Goal: Book appointment/travel/reservation

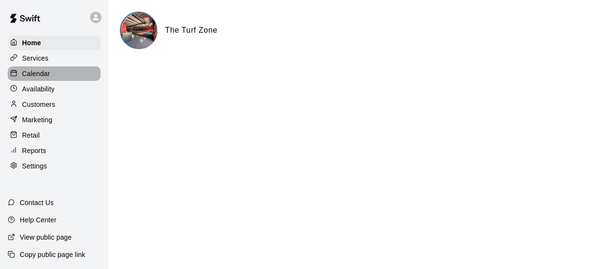
click at [40, 68] on div "Calendar" at bounding box center [54, 73] width 93 height 14
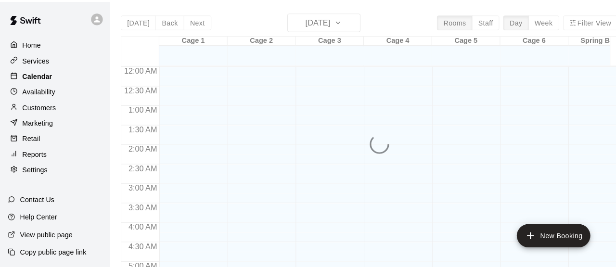
scroll to position [679, 0]
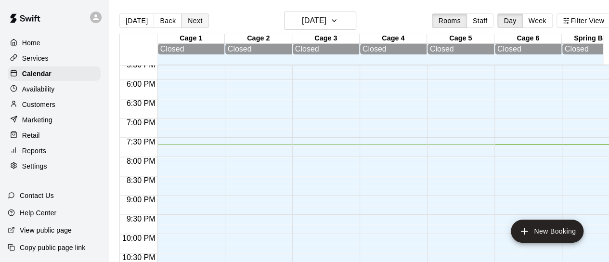
click at [195, 22] on button "Next" at bounding box center [195, 20] width 27 height 14
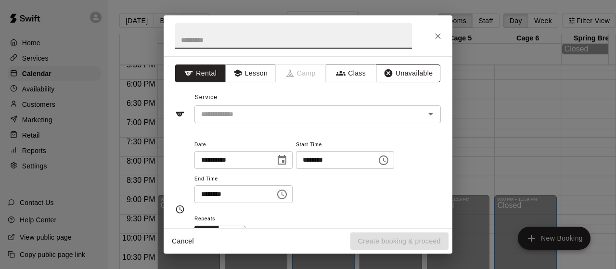
click at [384, 78] on icon "button" at bounding box center [389, 73] width 10 height 10
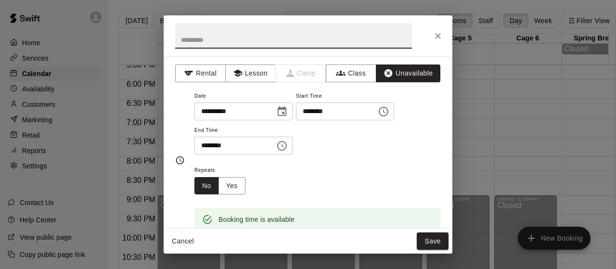
click at [288, 46] on input "text" at bounding box center [293, 36] width 237 height 26
type input "**********"
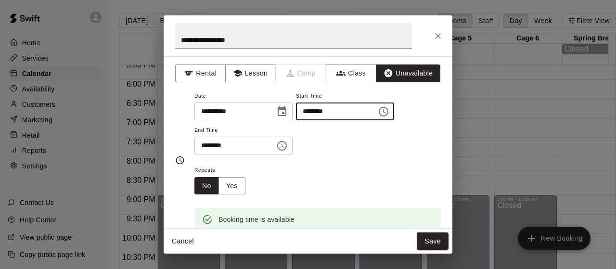
click at [370, 105] on input "********" at bounding box center [333, 112] width 74 height 18
click at [282, 135] on span "End Time" at bounding box center [244, 130] width 98 height 13
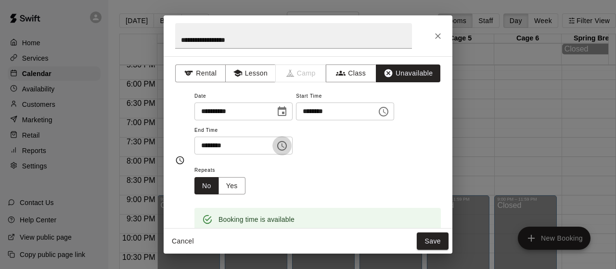
click at [288, 147] on icon "Choose time, selected time is 7:30 PM" at bounding box center [282, 146] width 12 height 12
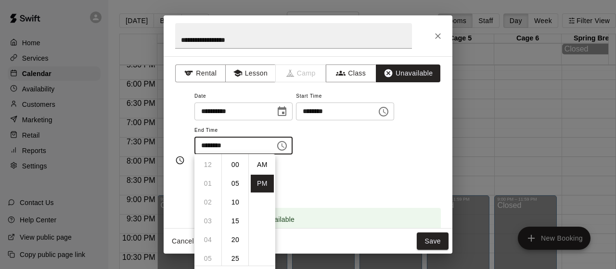
scroll to position [17, 0]
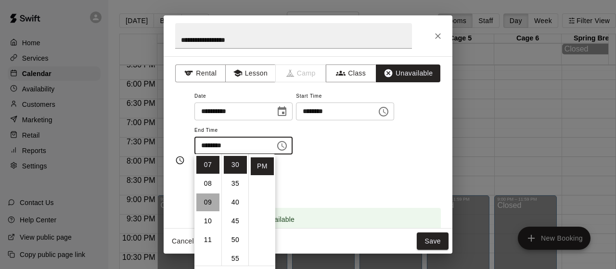
click at [203, 202] on li "09" at bounding box center [207, 203] width 23 height 18
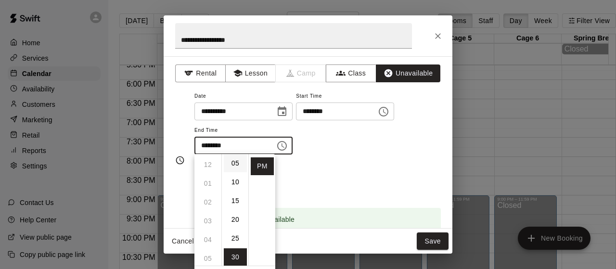
scroll to position [0, 0]
click at [238, 168] on li "00" at bounding box center [235, 165] width 23 height 18
type input "********"
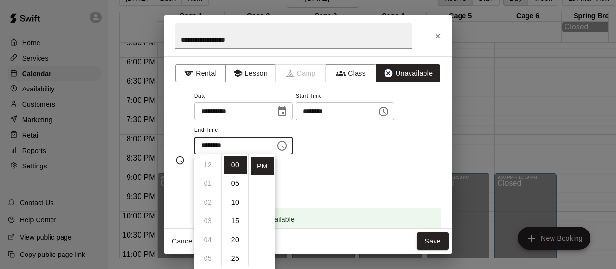
click at [391, 174] on div "Repeats No Yes" at bounding box center [318, 179] width 247 height 30
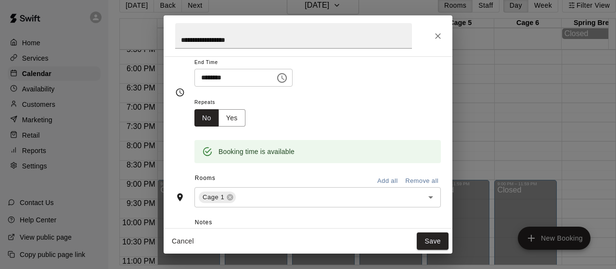
scroll to position [68, 0]
click at [290, 196] on input "text" at bounding box center [323, 197] width 172 height 12
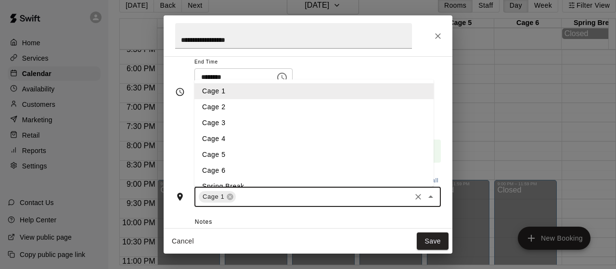
click at [230, 109] on li "Cage 2" at bounding box center [314, 107] width 239 height 16
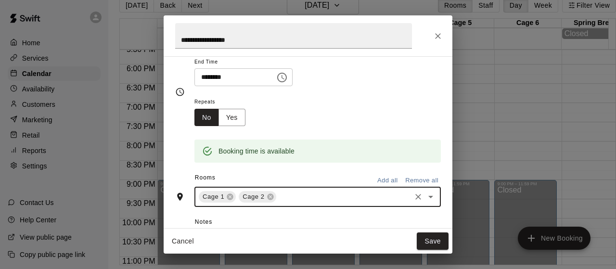
click at [296, 196] on input "text" at bounding box center [344, 197] width 132 height 12
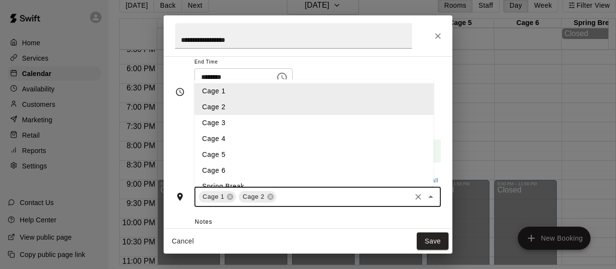
click at [254, 118] on li "Cage 3" at bounding box center [314, 123] width 239 height 16
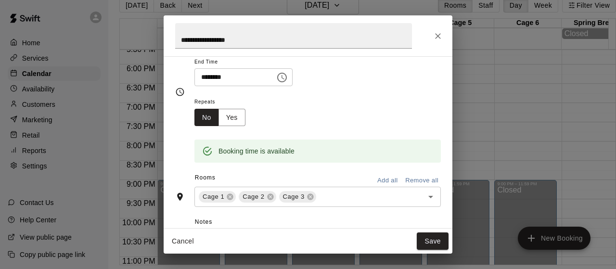
click at [432, 106] on div "Repeats No Yes" at bounding box center [318, 111] width 247 height 30
click at [431, 239] on button "Save" at bounding box center [433, 242] width 32 height 18
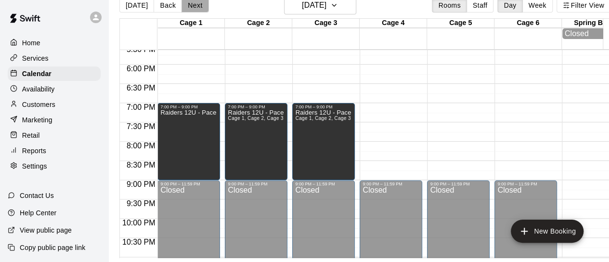
click at [190, 6] on button "Next" at bounding box center [195, 5] width 27 height 14
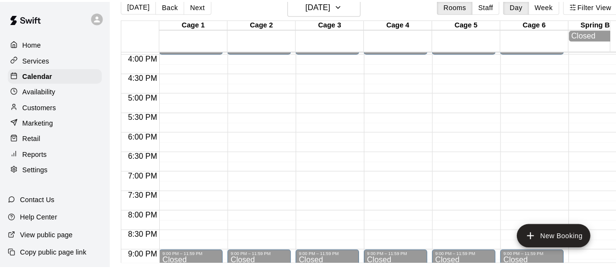
scroll to position [614, 0]
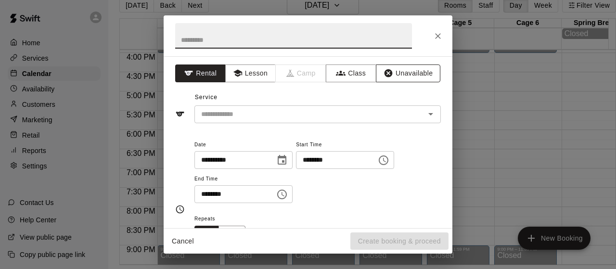
click at [385, 76] on icon "button" at bounding box center [389, 73] width 10 height 10
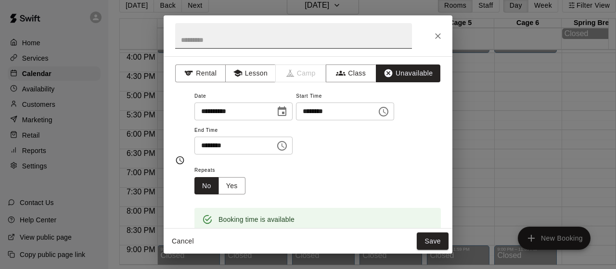
click at [296, 36] on input "text" at bounding box center [293, 36] width 237 height 26
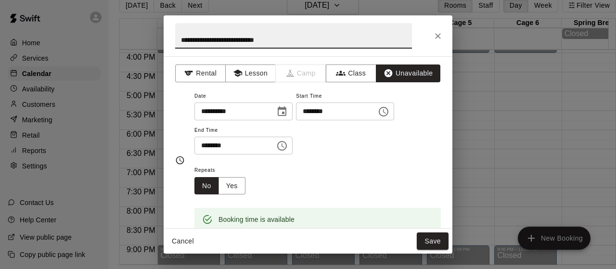
type input "**********"
click at [292, 139] on button "Choose time, selected time is 5:30 PM" at bounding box center [282, 145] width 19 height 19
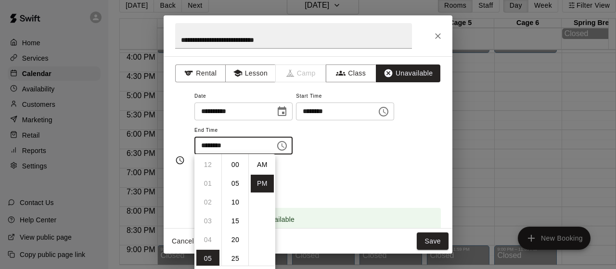
scroll to position [17, 0]
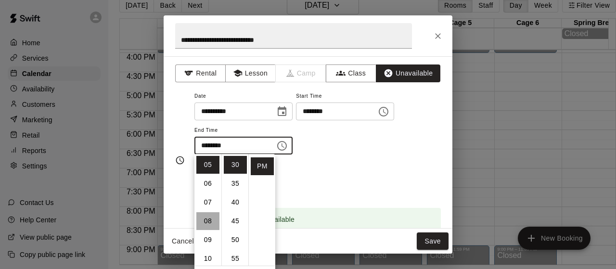
click at [205, 221] on li "08" at bounding box center [207, 221] width 23 height 18
type input "********"
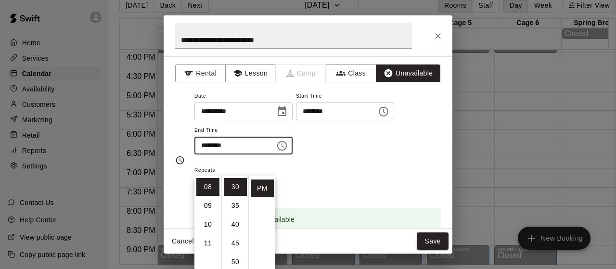
click at [367, 191] on div "Repeats No Yes" at bounding box center [318, 179] width 247 height 30
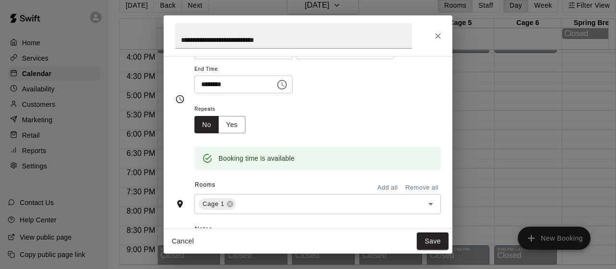
scroll to position [62, 0]
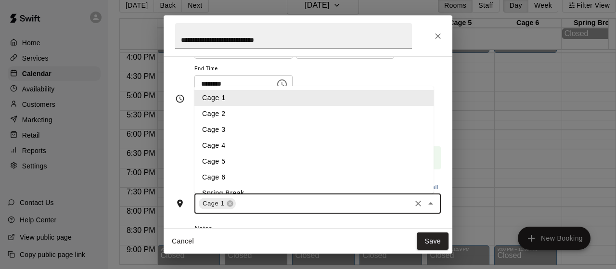
click at [343, 208] on input "text" at bounding box center [323, 204] width 172 height 12
click at [240, 112] on li "Cage 2" at bounding box center [314, 114] width 239 height 16
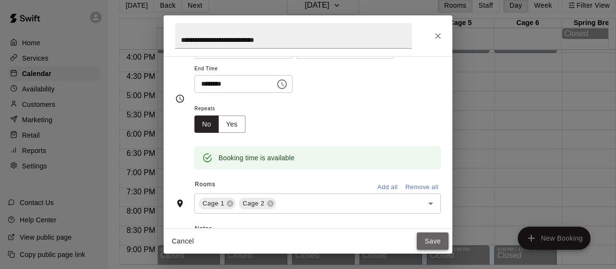
drag, startPoint x: 436, startPoint y: 236, endPoint x: 420, endPoint y: 238, distance: 15.5
click at [420, 238] on button "Save" at bounding box center [433, 242] width 32 height 18
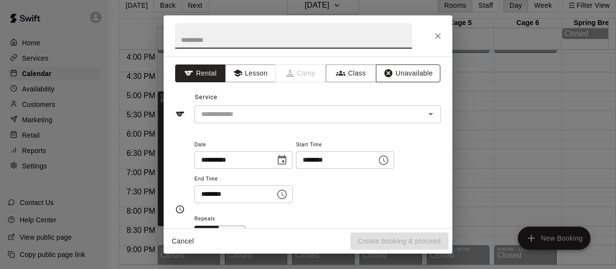
click at [419, 66] on button "Unavailable" at bounding box center [408, 74] width 65 height 18
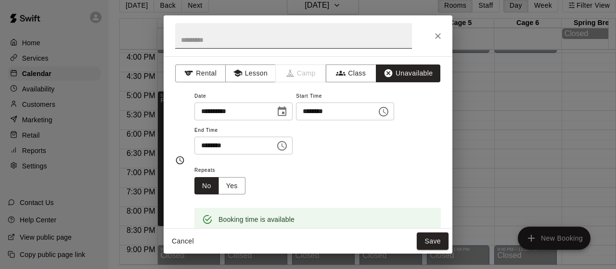
click at [316, 42] on input "text" at bounding box center [293, 36] width 237 height 26
type input "**********"
click at [292, 144] on button "Choose time, selected time is 7:30 PM" at bounding box center [282, 145] width 19 height 19
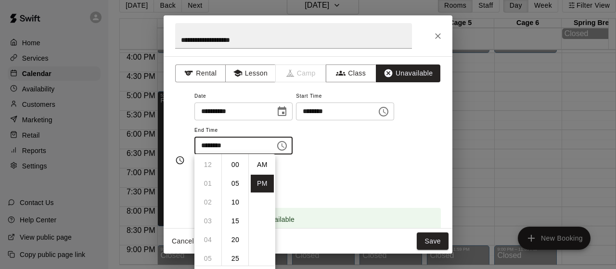
scroll to position [17, 0]
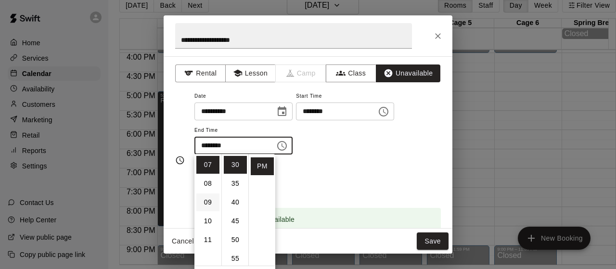
click at [202, 198] on li "09" at bounding box center [207, 203] width 23 height 18
click at [235, 170] on li "00" at bounding box center [235, 165] width 23 height 18
type input "********"
click at [391, 185] on div "Repeats No Yes" at bounding box center [318, 179] width 247 height 30
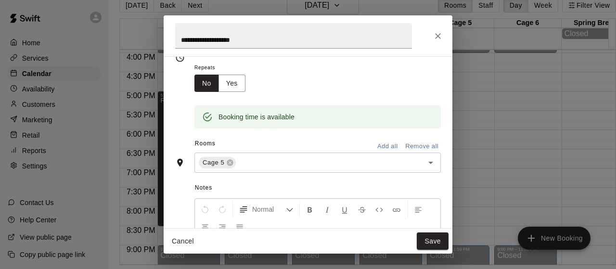
scroll to position [107, 0]
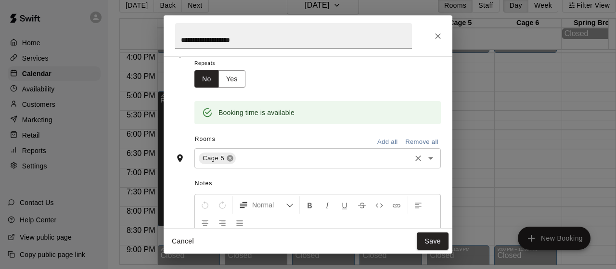
click at [229, 159] on icon at bounding box center [230, 159] width 6 height 6
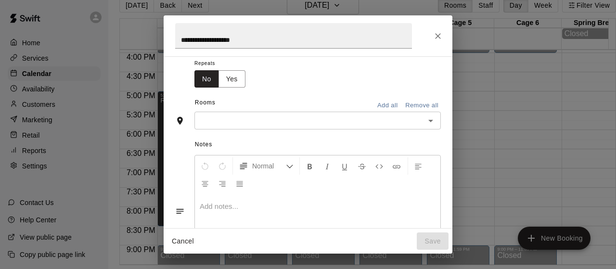
scroll to position [89, 0]
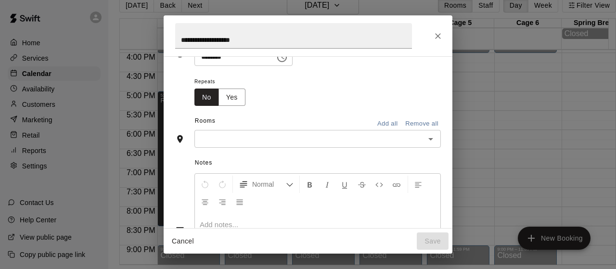
click at [231, 144] on input "text" at bounding box center [309, 139] width 225 height 12
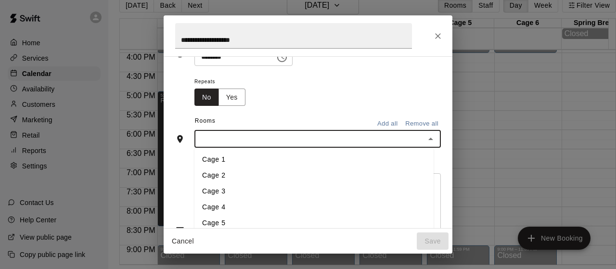
scroll to position [11, 0]
click at [222, 225] on li "Cage 6" at bounding box center [314, 229] width 239 height 16
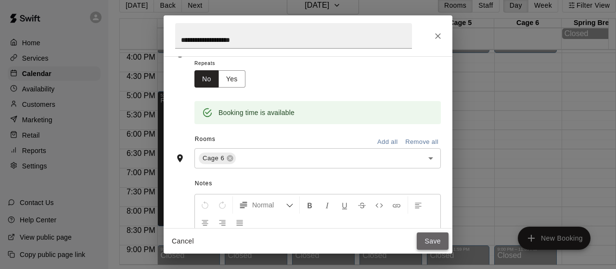
click at [439, 239] on button "Save" at bounding box center [433, 242] width 32 height 18
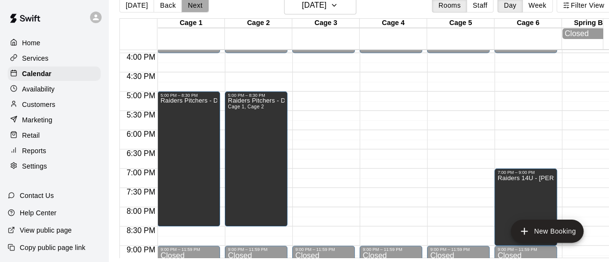
click at [194, 9] on button "Next" at bounding box center [195, 5] width 27 height 14
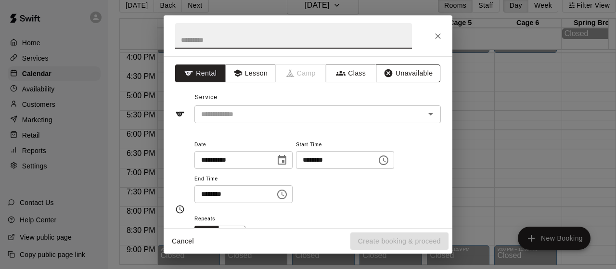
click at [396, 66] on button "Unavailable" at bounding box center [408, 74] width 65 height 18
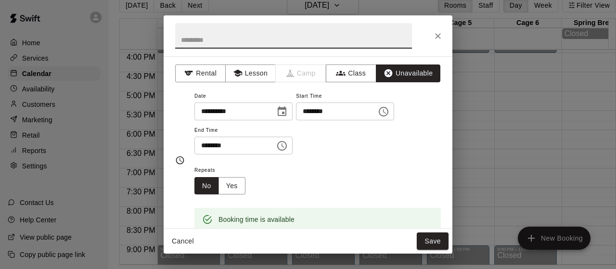
click at [331, 43] on input "text" at bounding box center [293, 36] width 237 height 26
type input "**********"
click at [287, 150] on icon "Choose time, selected time is 6:00 PM" at bounding box center [282, 146] width 10 height 10
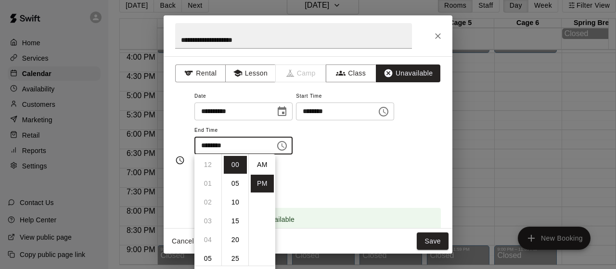
scroll to position [17, 0]
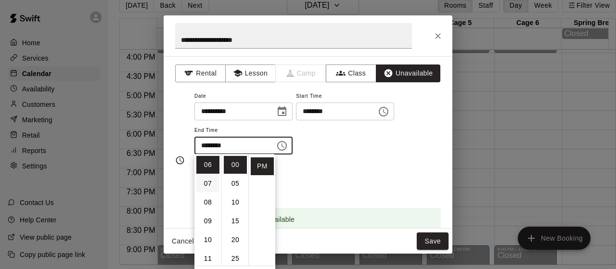
click at [205, 188] on li "07" at bounding box center [207, 184] width 23 height 18
type input "********"
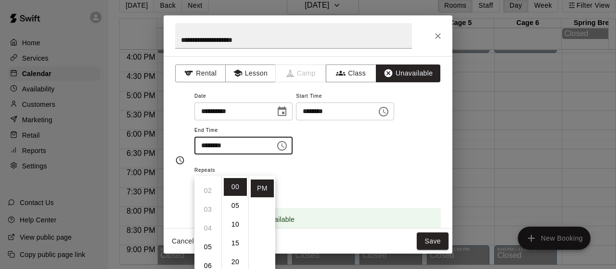
click at [393, 172] on div "Repeats No Yes" at bounding box center [318, 179] width 247 height 30
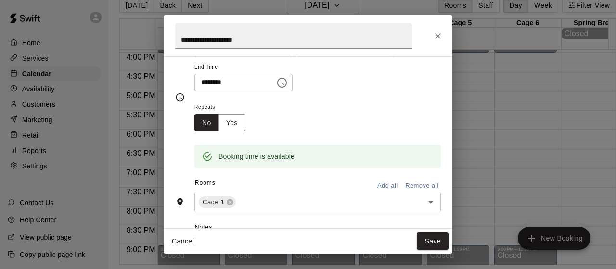
scroll to position [64, 0]
click at [233, 198] on icon at bounding box center [230, 202] width 8 height 8
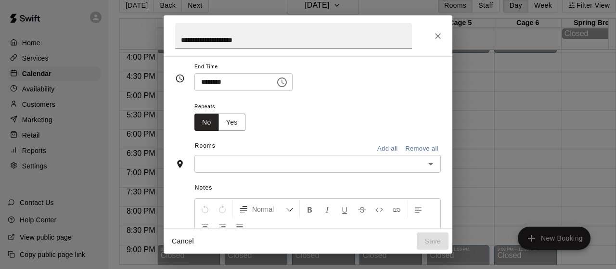
scroll to position [45, 0]
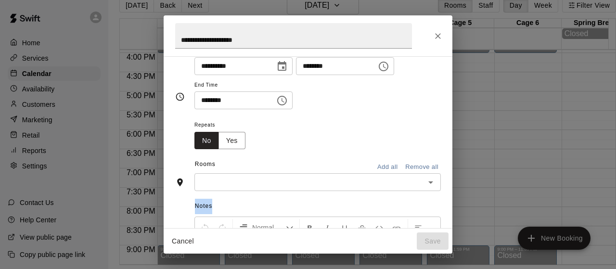
click at [233, 197] on div "Notes Normal Add notes..." at bounding box center [308, 265] width 266 height 148
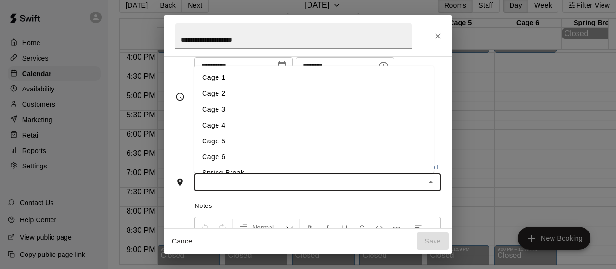
click at [232, 187] on input "text" at bounding box center [309, 182] width 225 height 12
click at [231, 134] on li "Cage 5" at bounding box center [314, 141] width 239 height 16
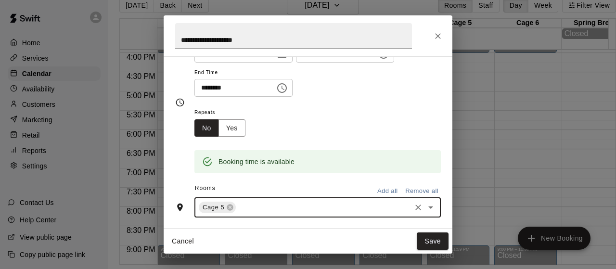
scroll to position [64, 0]
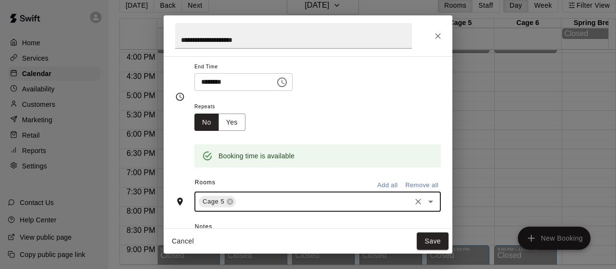
click at [258, 204] on input "text" at bounding box center [323, 202] width 172 height 12
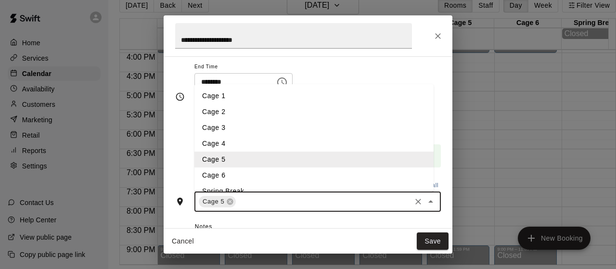
click at [240, 174] on li "Cage 6" at bounding box center [314, 176] width 239 height 16
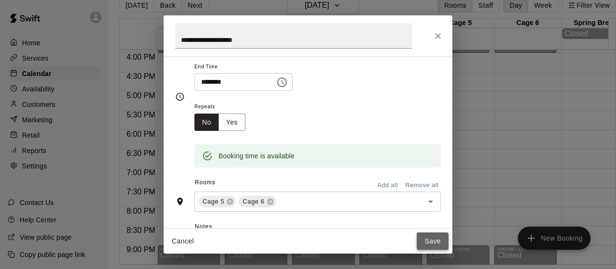
click at [425, 236] on button "Save" at bounding box center [433, 242] width 32 height 18
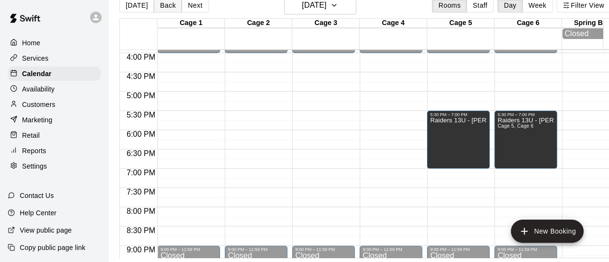
click at [162, 8] on button "Back" at bounding box center [168, 5] width 28 height 14
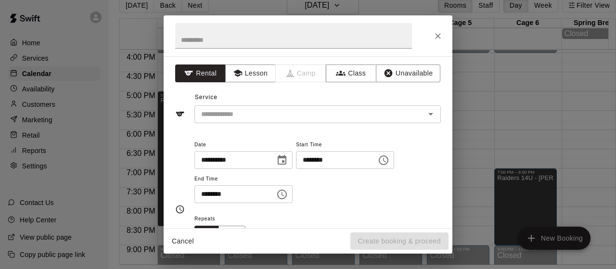
click at [396, 83] on div "**********" at bounding box center [308, 142] width 289 height 172
click at [390, 75] on button "Unavailable" at bounding box center [408, 74] width 65 height 18
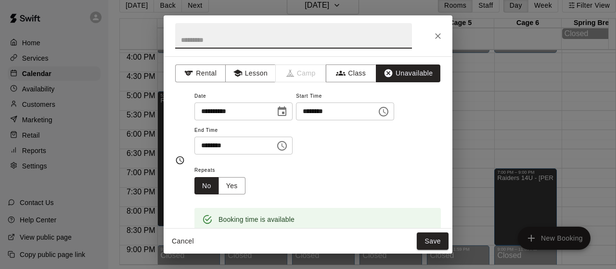
click at [304, 39] on input "text" at bounding box center [293, 36] width 237 height 26
type input "**********"
click at [285, 145] on icon "Choose time, selected time is 7:30 PM" at bounding box center [283, 146] width 3 height 4
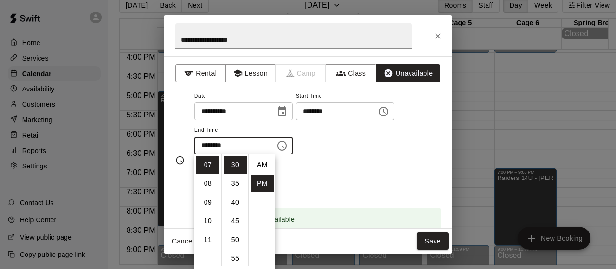
scroll to position [17, 0]
click at [208, 200] on li "09" at bounding box center [207, 203] width 23 height 18
click at [235, 166] on li "00" at bounding box center [235, 165] width 23 height 18
type input "********"
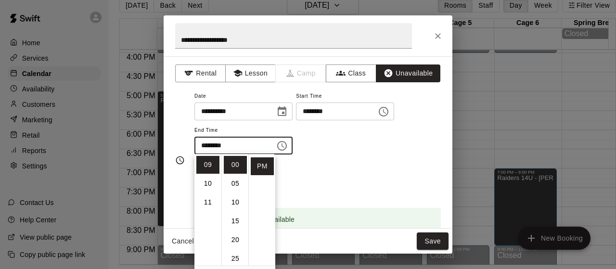
click at [384, 173] on div "Repeats No Yes" at bounding box center [318, 179] width 247 height 30
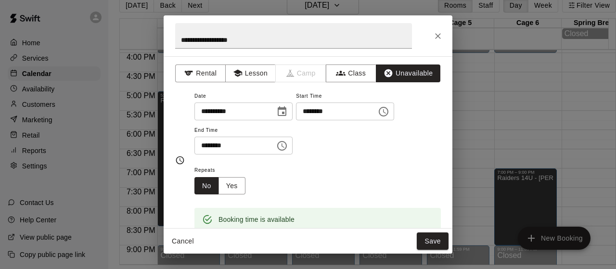
scroll to position [62, 0]
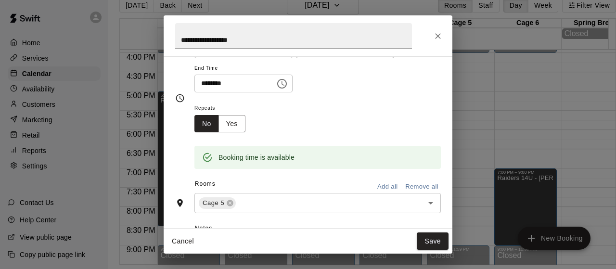
click at [301, 190] on div "Rooms Add all Remove all" at bounding box center [308, 185] width 266 height 16
click at [269, 204] on input "text" at bounding box center [323, 203] width 172 height 12
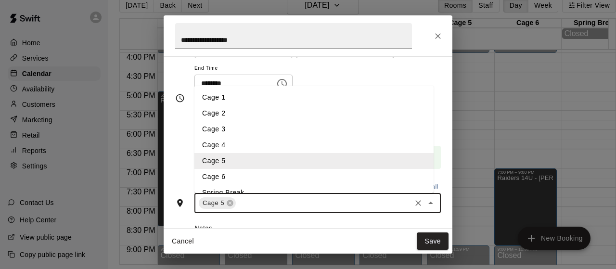
click at [230, 172] on li "Cage 6" at bounding box center [314, 177] width 239 height 16
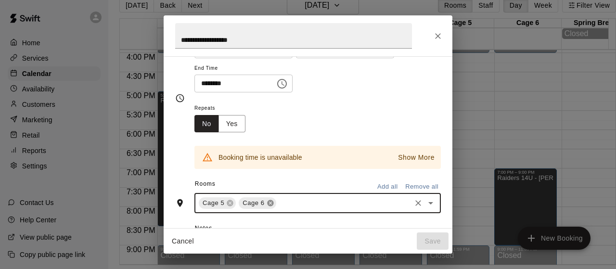
click at [270, 202] on icon at bounding box center [271, 203] width 8 height 8
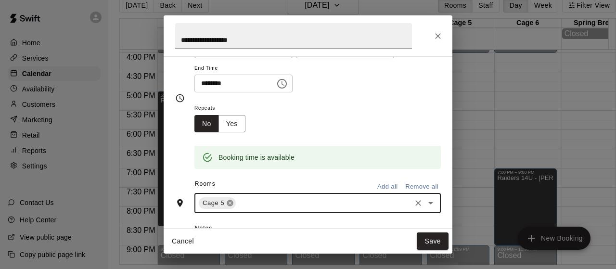
click at [226, 203] on icon at bounding box center [230, 203] width 8 height 8
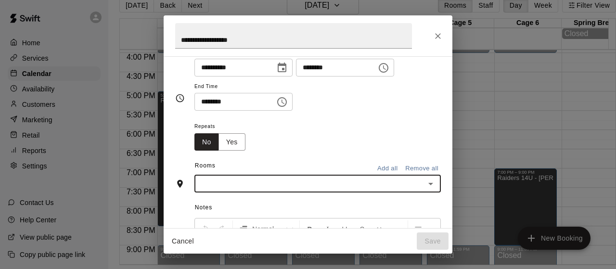
click at [220, 185] on input "text" at bounding box center [309, 184] width 225 height 12
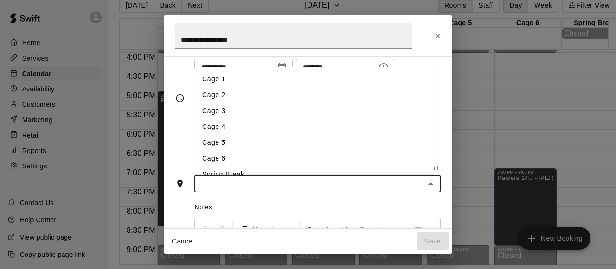
click at [222, 121] on li "Cage 4" at bounding box center [314, 126] width 239 height 16
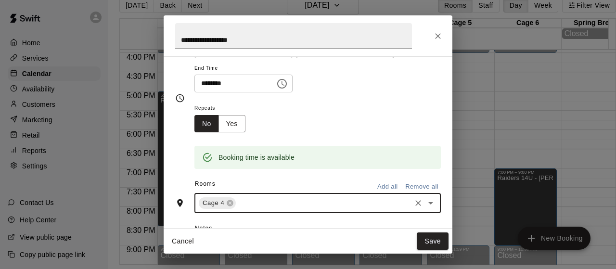
click at [256, 207] on input "text" at bounding box center [323, 203] width 172 height 12
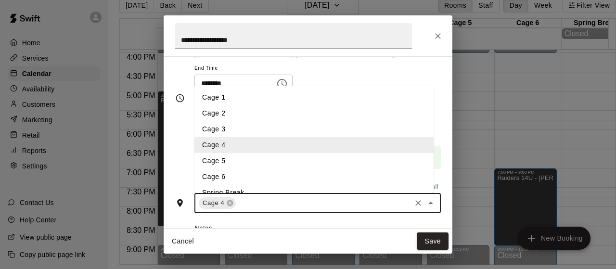
click at [225, 161] on li "Cage 5" at bounding box center [314, 161] width 239 height 16
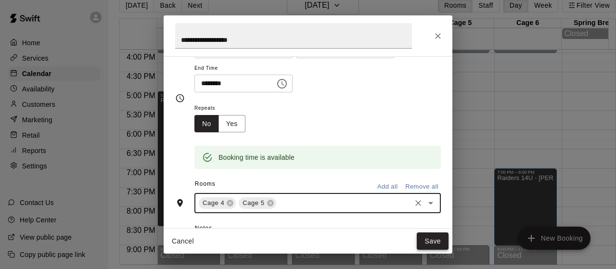
click at [430, 243] on button "Save" at bounding box center [433, 242] width 32 height 18
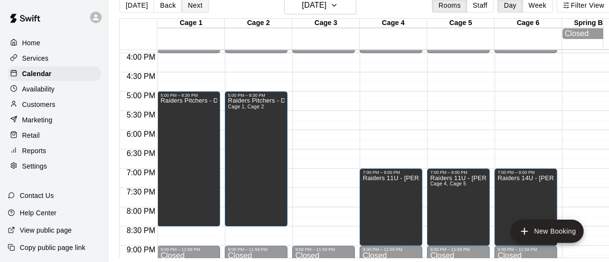
click at [194, 3] on button "Next" at bounding box center [195, 5] width 27 height 14
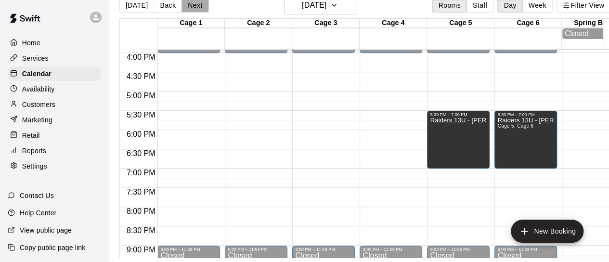
click at [194, 3] on button "Next" at bounding box center [195, 5] width 27 height 14
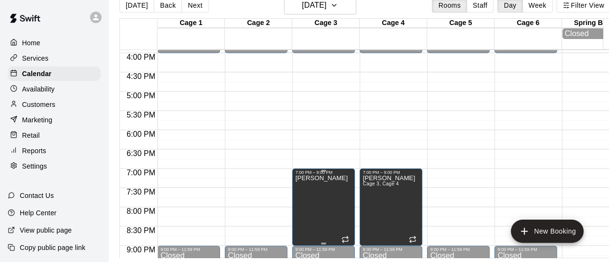
click at [327, 178] on p "[PERSON_NAME]" at bounding box center [321, 178] width 52 height 0
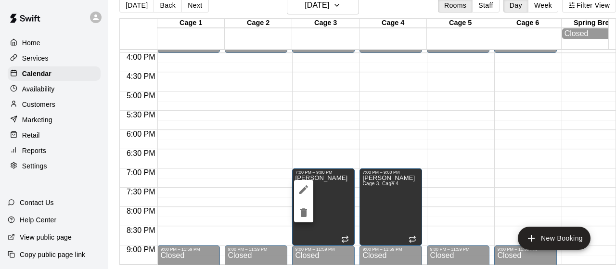
click at [304, 191] on icon "edit" at bounding box center [304, 190] width 12 height 12
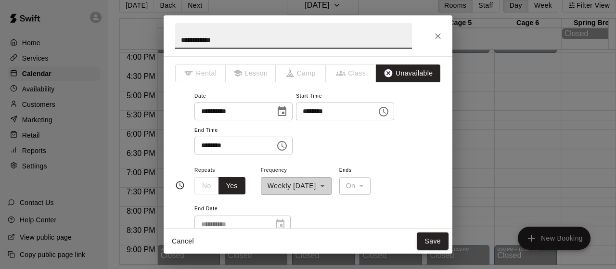
click at [209, 44] on input "**********" at bounding box center [293, 36] width 237 height 26
click at [210, 43] on input "**********" at bounding box center [293, 36] width 237 height 26
type input "**********"
click at [433, 234] on button "Save" at bounding box center [433, 242] width 32 height 18
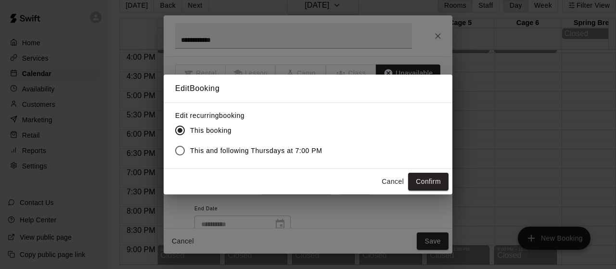
click at [304, 152] on span "This and following Thursdays at 7:00 PM" at bounding box center [256, 151] width 132 height 10
click at [432, 189] on button "Confirm" at bounding box center [428, 182] width 40 height 18
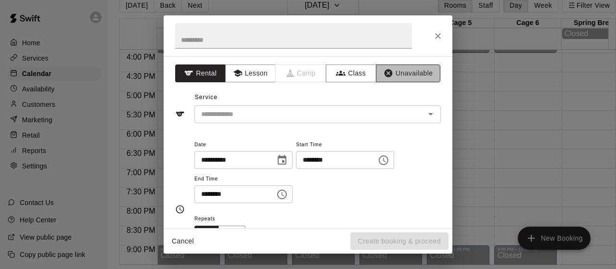
click at [394, 71] on button "Unavailable" at bounding box center [408, 74] width 65 height 18
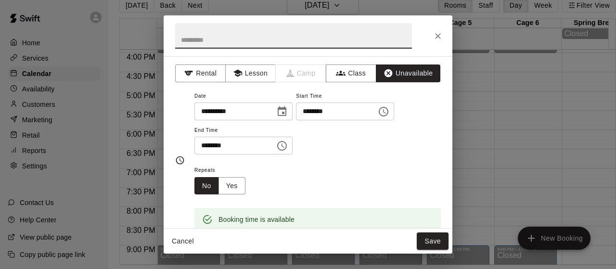
click at [273, 42] on input "text" at bounding box center [293, 36] width 237 height 26
type input "**********"
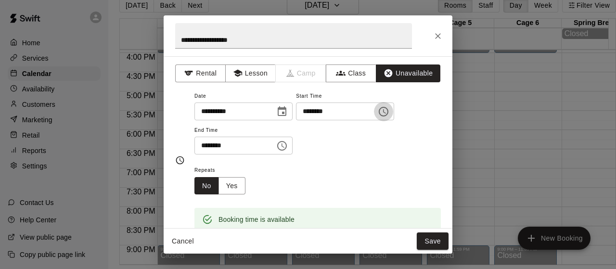
click at [390, 107] on icon "Choose time, selected time is 7:00 PM" at bounding box center [384, 112] width 12 height 12
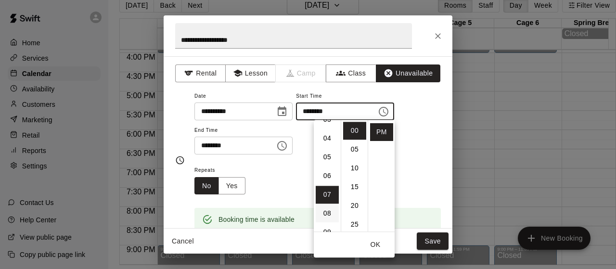
scroll to position [60, 0]
click at [326, 166] on li "05" at bounding box center [327, 165] width 23 height 18
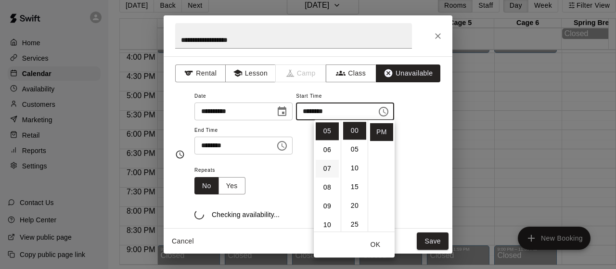
scroll to position [94, 0]
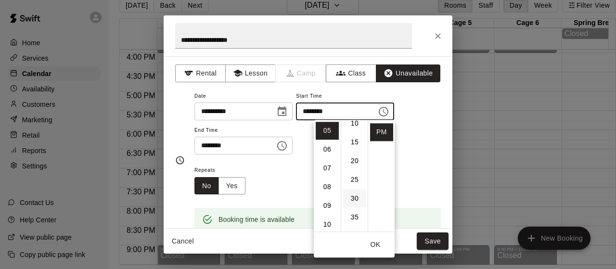
click at [353, 196] on li "30" at bounding box center [354, 199] width 23 height 18
type input "********"
click at [429, 173] on div "Repeats No Yes" at bounding box center [318, 179] width 247 height 30
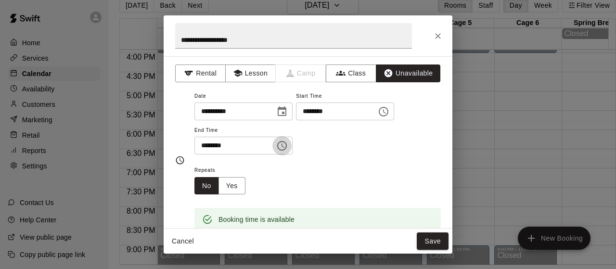
click at [288, 144] on icon "Choose time, selected time is 7:30 PM" at bounding box center [282, 146] width 12 height 12
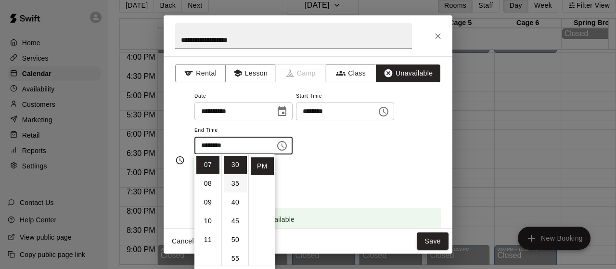
scroll to position [0, 0]
click at [234, 155] on ul "00 05 10 15 20 25 30 35 40 45 50 55" at bounding box center [235, 210] width 27 height 112
click at [235, 161] on li "00" at bounding box center [235, 165] width 23 height 18
type input "********"
click at [352, 174] on div "Repeats No Yes" at bounding box center [318, 179] width 247 height 30
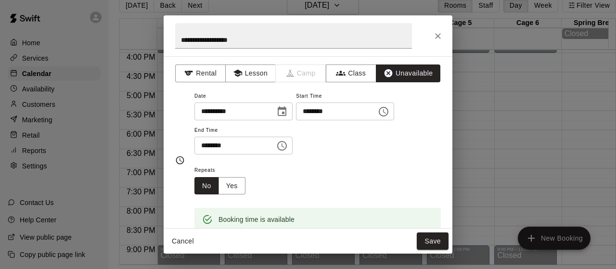
drag, startPoint x: 426, startPoint y: 242, endPoint x: 402, endPoint y: 231, distance: 26.7
click at [402, 231] on div "Cancel Save" at bounding box center [308, 242] width 289 height 26
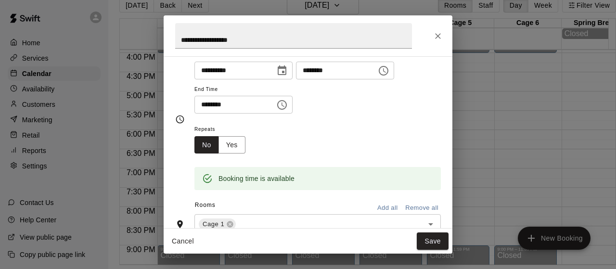
scroll to position [41, 0]
click at [431, 233] on button "Save" at bounding box center [433, 242] width 32 height 18
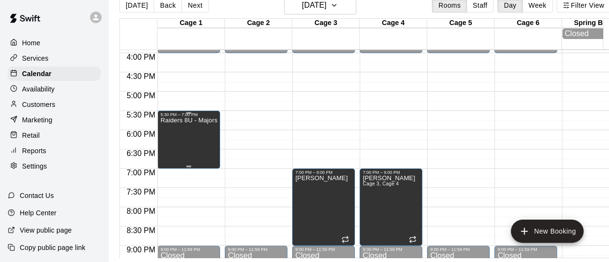
click at [189, 169] on div "Raiders 8U - Majors" at bounding box center [188, 248] width 57 height 262
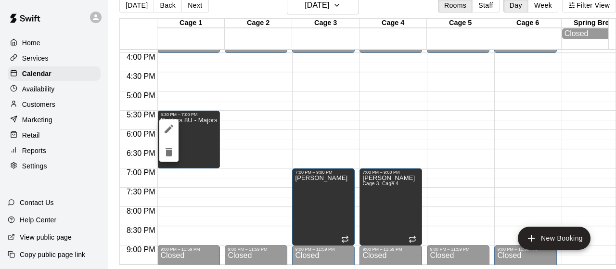
click at [193, 177] on div at bounding box center [308, 134] width 616 height 269
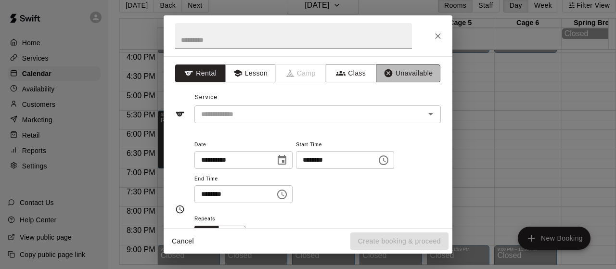
click at [387, 71] on button "Unavailable" at bounding box center [408, 74] width 65 height 18
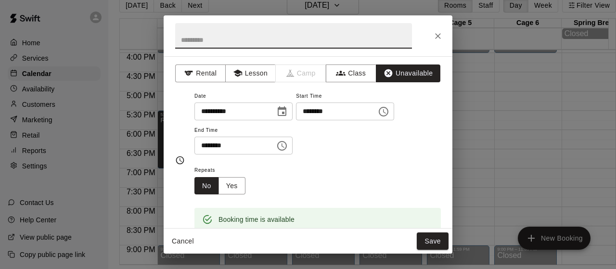
click at [283, 37] on input "text" at bounding box center [293, 36] width 237 height 26
type input "**********"
click at [288, 140] on icon "Choose time, selected time is 7:30 PM" at bounding box center [282, 146] width 12 height 12
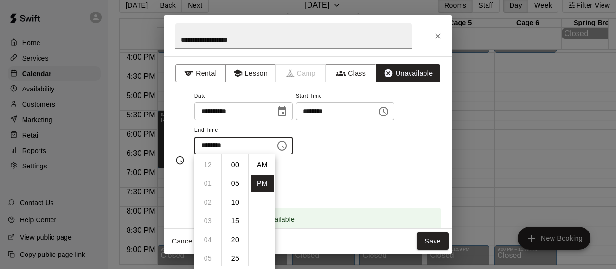
scroll to position [17, 0]
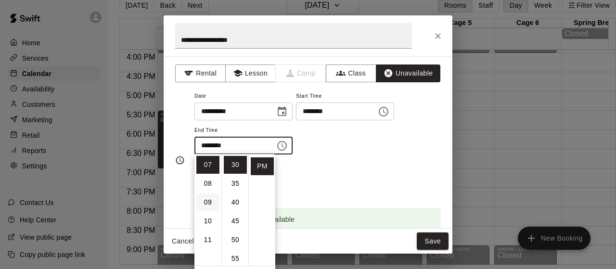
click at [212, 207] on li "09" at bounding box center [207, 203] width 23 height 18
click at [234, 159] on li "00" at bounding box center [235, 165] width 23 height 18
type input "********"
click at [386, 172] on div "Repeats No Yes" at bounding box center [318, 179] width 247 height 30
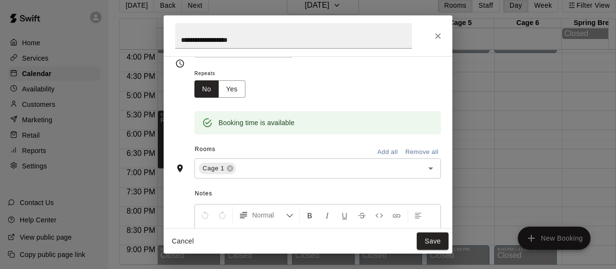
scroll to position [97, 0]
click at [435, 245] on button "Save" at bounding box center [433, 242] width 32 height 18
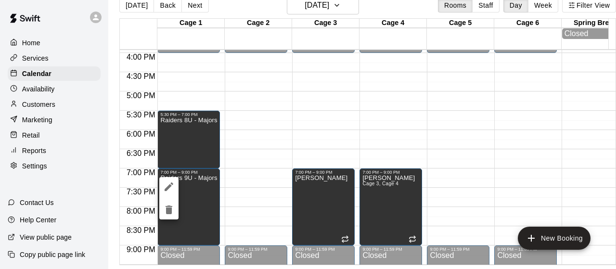
click at [165, 184] on icon "edit" at bounding box center [169, 187] width 12 height 12
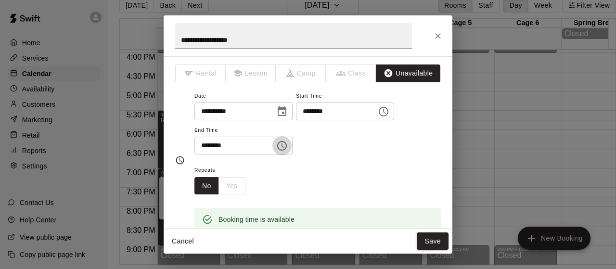
click at [288, 145] on icon "Choose time, selected time is 9:00 PM" at bounding box center [282, 146] width 12 height 12
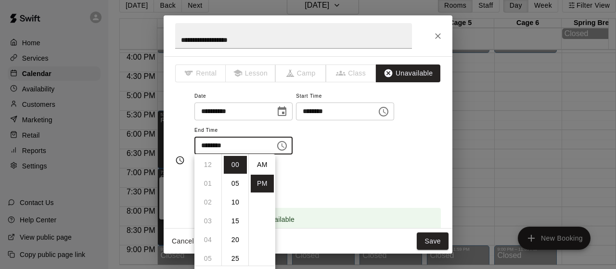
scroll to position [17, 0]
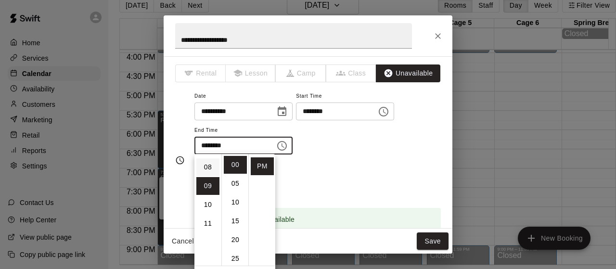
click at [209, 171] on li "08" at bounding box center [207, 167] width 23 height 18
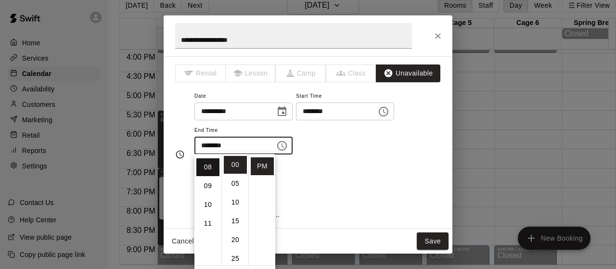
scroll to position [150, 0]
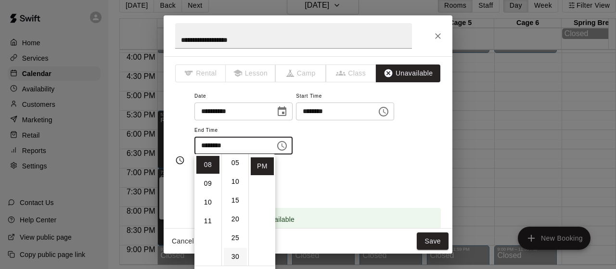
click at [235, 254] on li "30" at bounding box center [235, 257] width 23 height 18
type input "********"
click at [429, 246] on button "Save" at bounding box center [433, 242] width 32 height 18
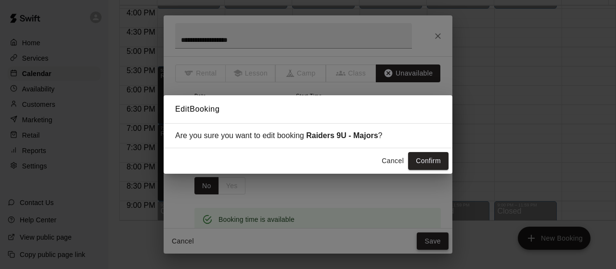
scroll to position [15, 0]
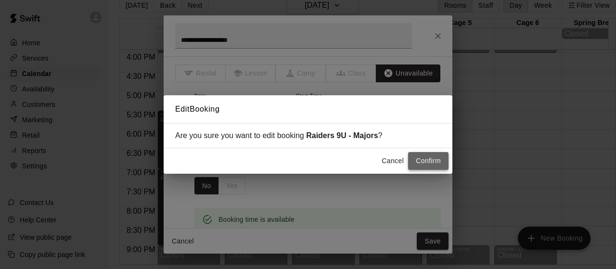
click at [434, 158] on button "Confirm" at bounding box center [428, 161] width 40 height 18
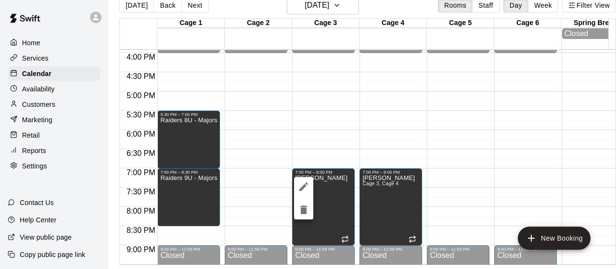
click at [265, 177] on div at bounding box center [308, 134] width 616 height 269
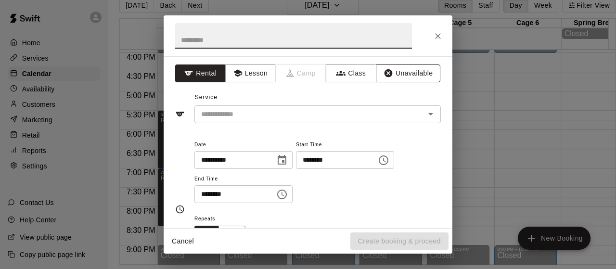
click at [411, 73] on button "Unavailable" at bounding box center [408, 74] width 65 height 18
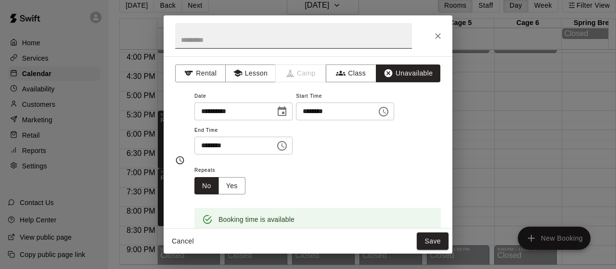
click at [295, 44] on input "text" at bounding box center [293, 36] width 237 height 26
type input "*"
click at [440, 37] on icon "Close" at bounding box center [438, 36] width 10 height 10
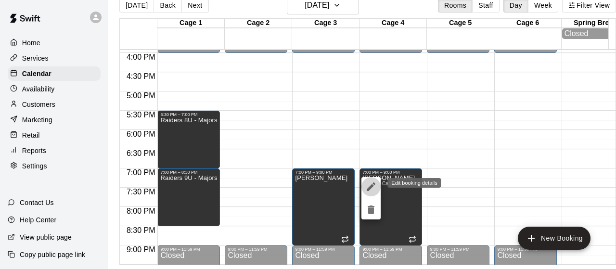
click at [370, 186] on icon "edit" at bounding box center [371, 187] width 9 height 9
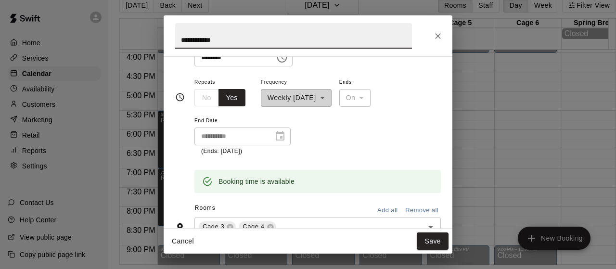
scroll to position [120, 0]
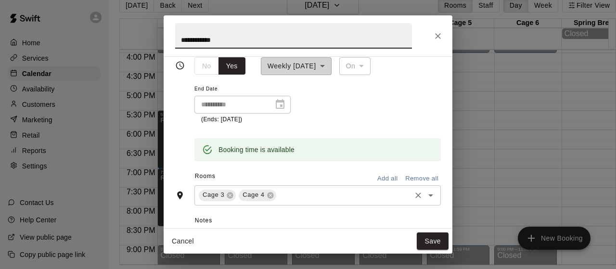
click at [300, 195] on input "text" at bounding box center [344, 195] width 132 height 12
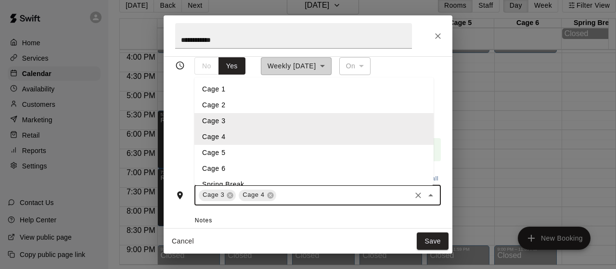
click at [239, 149] on li "Cage 5" at bounding box center [314, 153] width 239 height 16
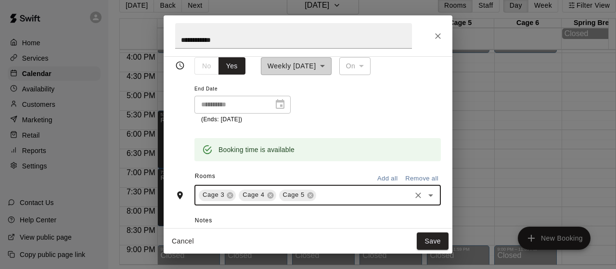
click at [329, 196] on input "text" at bounding box center [364, 195] width 92 height 12
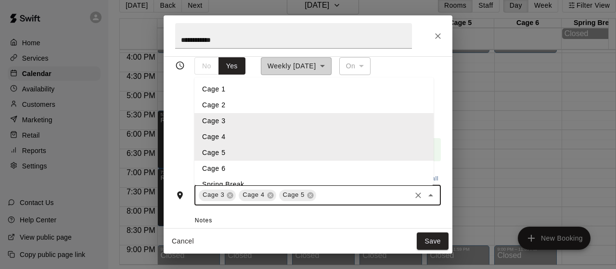
click at [271, 175] on li "Cage 6" at bounding box center [314, 169] width 239 height 16
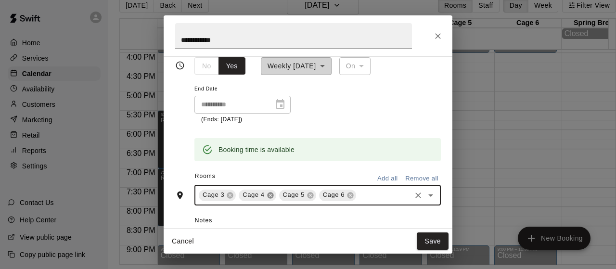
click at [271, 194] on icon at bounding box center [270, 195] width 6 height 6
click at [228, 193] on icon at bounding box center [230, 195] width 6 height 6
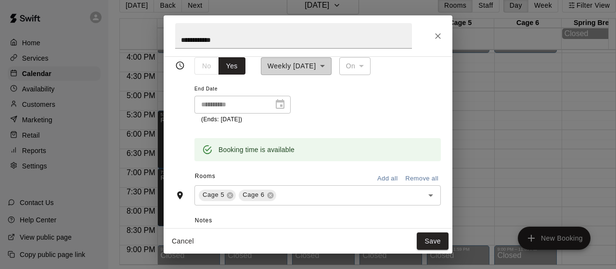
drag, startPoint x: 428, startPoint y: 244, endPoint x: 371, endPoint y: 223, distance: 61.1
click at [371, 223] on span "Notes" at bounding box center [318, 220] width 246 height 15
click at [422, 244] on button "Save" at bounding box center [433, 242] width 32 height 18
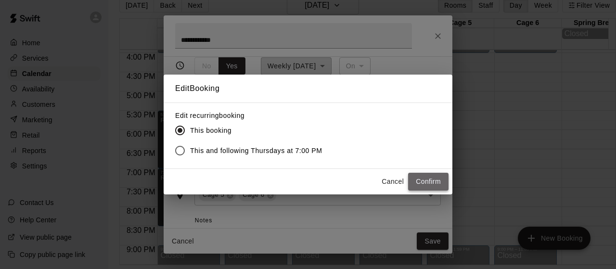
click at [427, 179] on button "Confirm" at bounding box center [428, 182] width 40 height 18
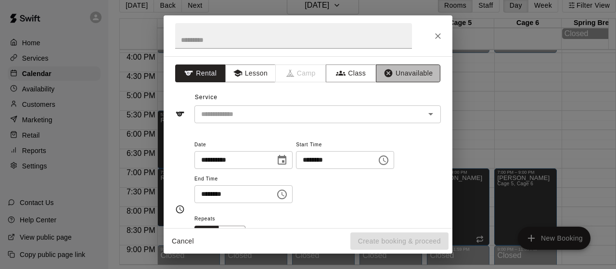
click at [393, 73] on button "Unavailable" at bounding box center [408, 74] width 65 height 18
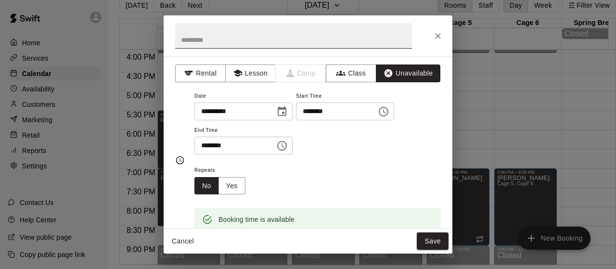
click at [294, 40] on input "text" at bounding box center [293, 36] width 237 height 26
type input "**********"
click at [288, 145] on icon "Choose time, selected time is 7:30 PM" at bounding box center [282, 146] width 12 height 12
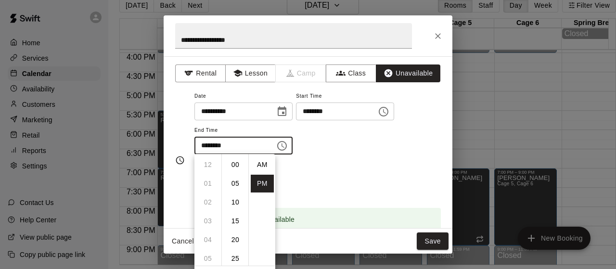
scroll to position [17, 0]
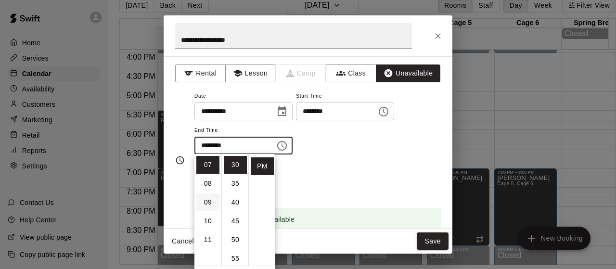
click at [204, 199] on li "09" at bounding box center [207, 203] width 23 height 18
click at [237, 163] on li "00" at bounding box center [235, 165] width 23 height 18
type input "********"
click at [402, 192] on div "Repeats No Yes" at bounding box center [318, 179] width 247 height 30
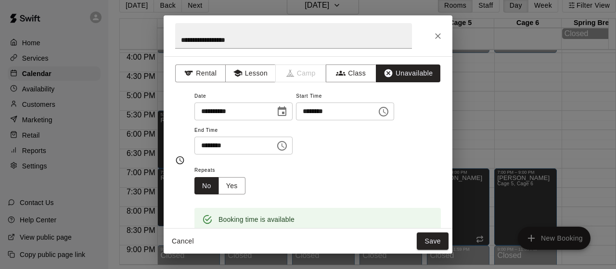
scroll to position [84, 0]
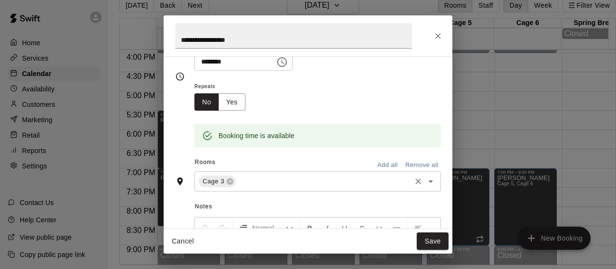
click at [276, 185] on input "text" at bounding box center [323, 182] width 172 height 12
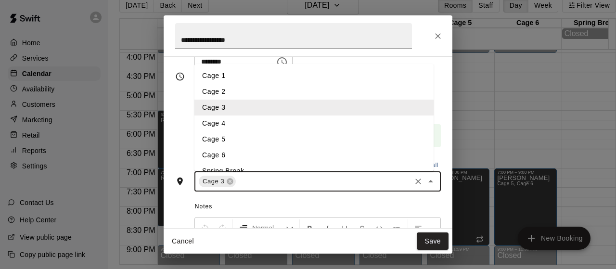
click at [230, 129] on li "Cage 4" at bounding box center [314, 124] width 239 height 16
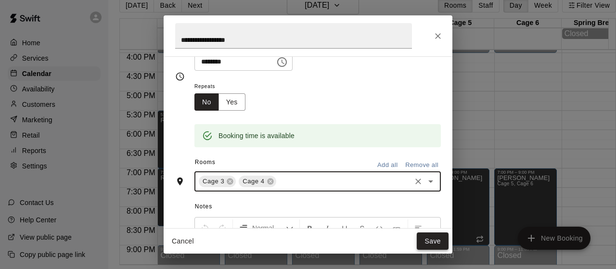
click at [435, 239] on button "Save" at bounding box center [433, 242] width 32 height 18
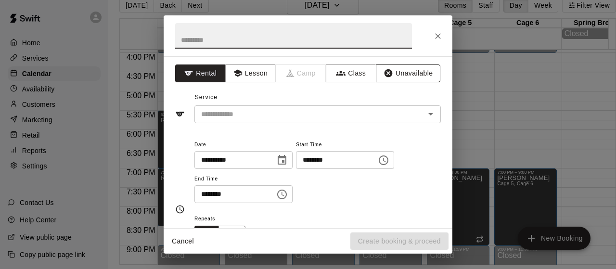
click at [394, 73] on button "Unavailable" at bounding box center [408, 74] width 65 height 18
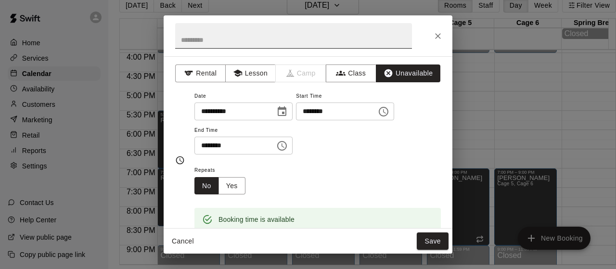
click at [292, 35] on input "text" at bounding box center [293, 36] width 237 height 26
type input "**********"
click at [288, 147] on icon "Choose time, selected time is 7:30 PM" at bounding box center [282, 146] width 12 height 12
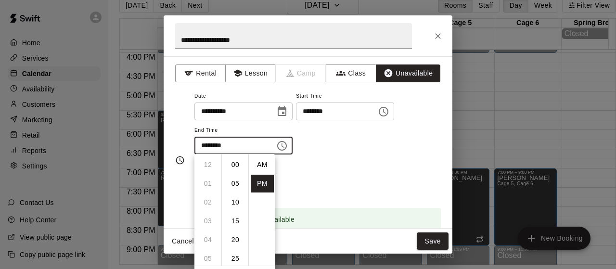
scroll to position [17, 0]
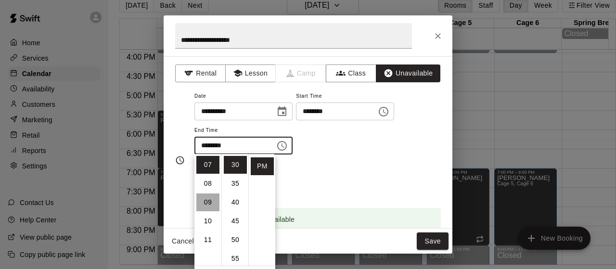
click at [207, 203] on li "09" at bounding box center [207, 203] width 23 height 18
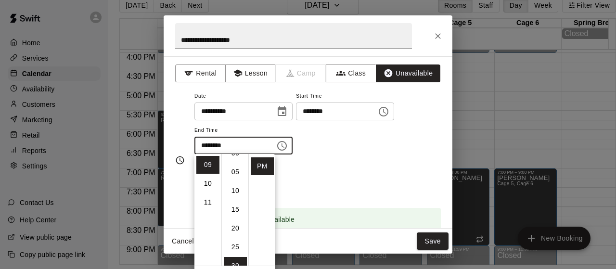
scroll to position [0, 0]
click at [237, 161] on li "00" at bounding box center [235, 165] width 23 height 18
type input "********"
click at [401, 173] on div "Repeats No Yes" at bounding box center [318, 179] width 247 height 30
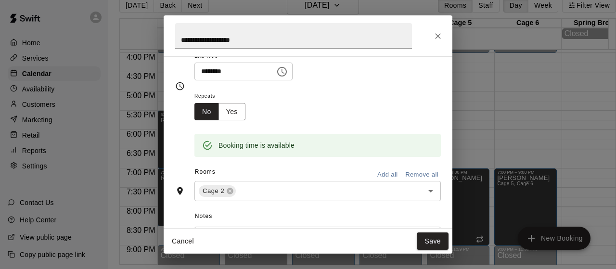
scroll to position [75, 0]
click at [437, 244] on button "Save" at bounding box center [433, 242] width 32 height 18
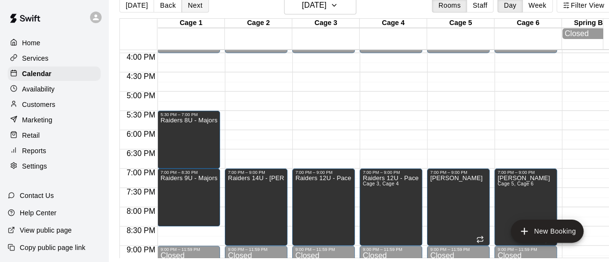
click at [190, 10] on button "Next" at bounding box center [195, 5] width 27 height 14
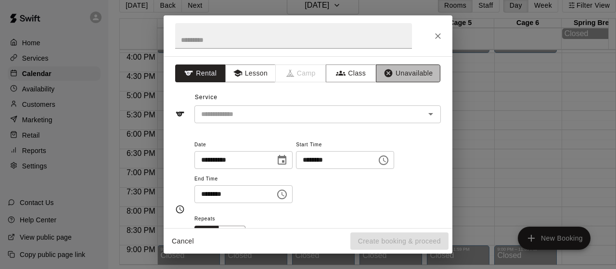
click at [398, 66] on button "Unavailable" at bounding box center [408, 74] width 65 height 18
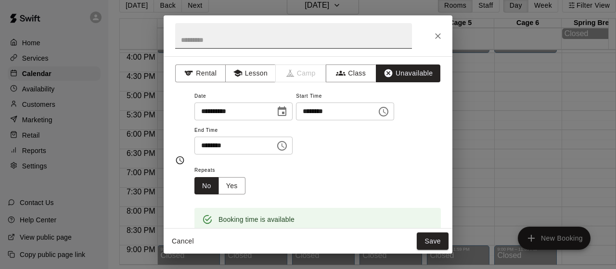
click at [316, 33] on input "text" at bounding box center [293, 36] width 237 height 26
type input "**********"
click at [288, 143] on icon "Choose time, selected time is 6:00 PM" at bounding box center [282, 146] width 12 height 12
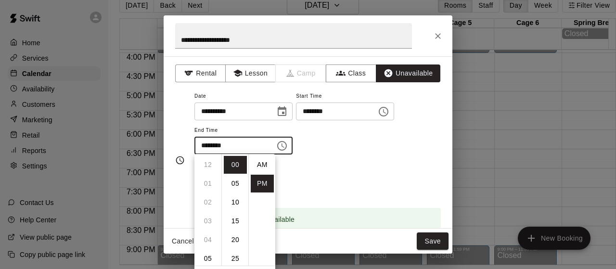
scroll to position [17, 0]
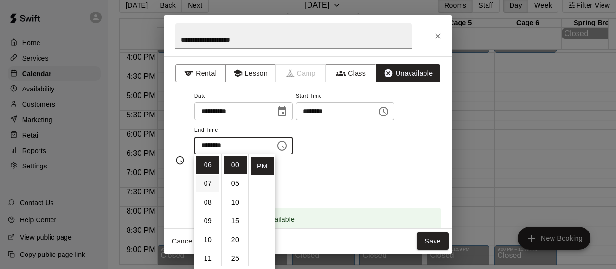
click at [205, 182] on li "07" at bounding box center [207, 184] width 23 height 18
type input "********"
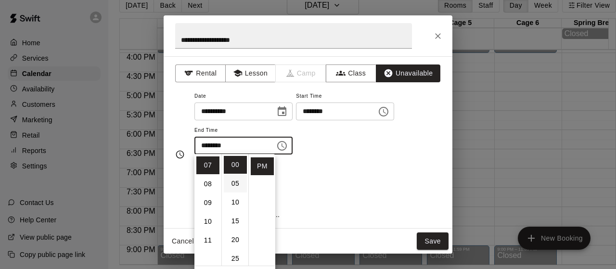
scroll to position [131, 0]
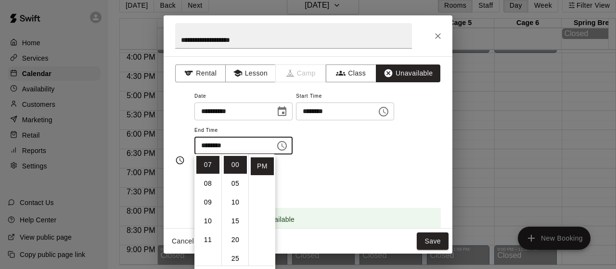
click at [381, 199] on div "Booking time is available" at bounding box center [318, 213] width 247 height 37
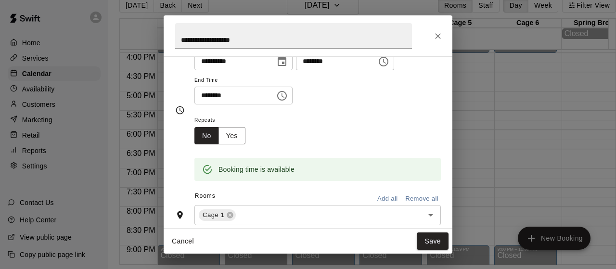
scroll to position [51, 0]
click at [270, 205] on div "Cage 1 ​" at bounding box center [318, 215] width 247 height 20
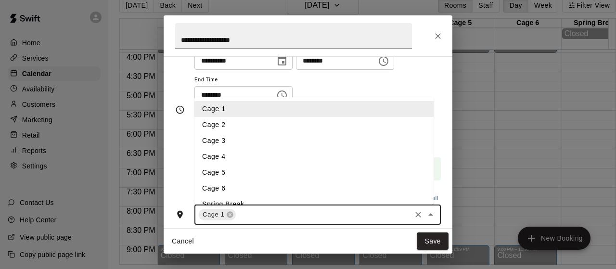
click at [248, 128] on li "Cage 2" at bounding box center [314, 125] width 239 height 16
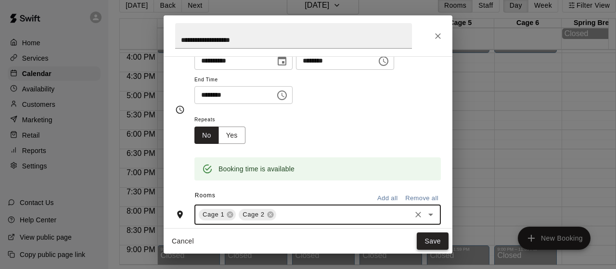
click at [430, 241] on button "Save" at bounding box center [433, 242] width 32 height 18
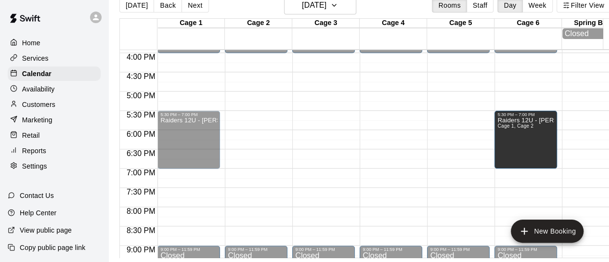
drag, startPoint x: 232, startPoint y: 142, endPoint x: 531, endPoint y: 148, distance: 298.6
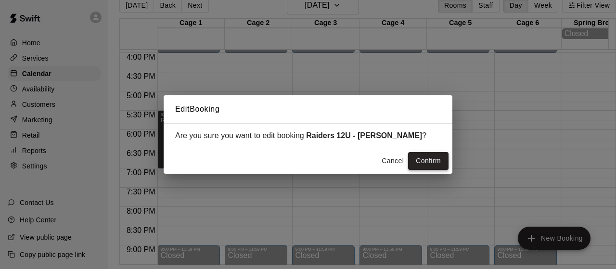
click at [424, 163] on button "Confirm" at bounding box center [428, 161] width 40 height 18
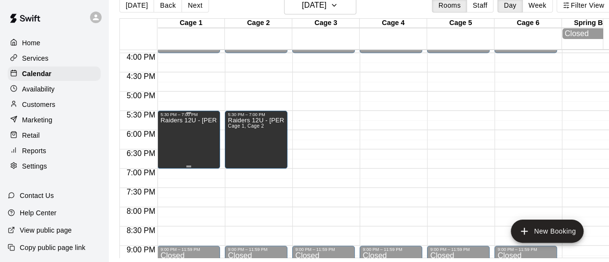
click at [172, 149] on div "Raiders 12U - [PERSON_NAME]" at bounding box center [188, 248] width 57 height 262
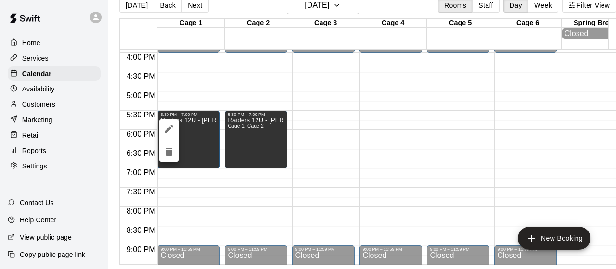
click at [168, 128] on icon "edit" at bounding box center [169, 129] width 12 height 12
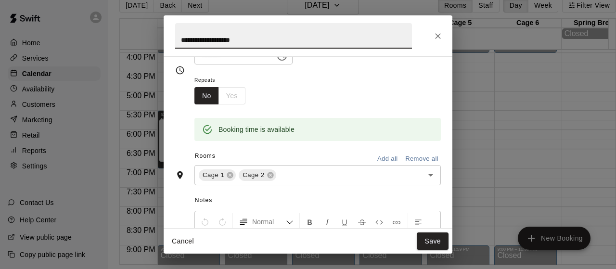
scroll to position [91, 0]
click at [267, 172] on icon at bounding box center [271, 175] width 8 height 8
click at [228, 171] on icon at bounding box center [230, 175] width 8 height 8
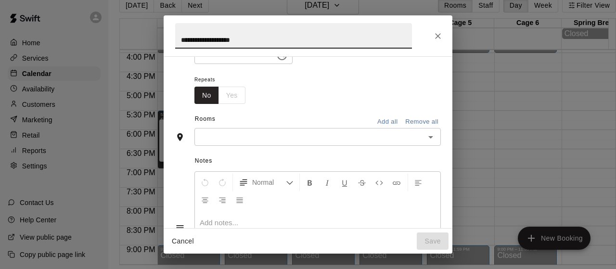
scroll to position [72, 0]
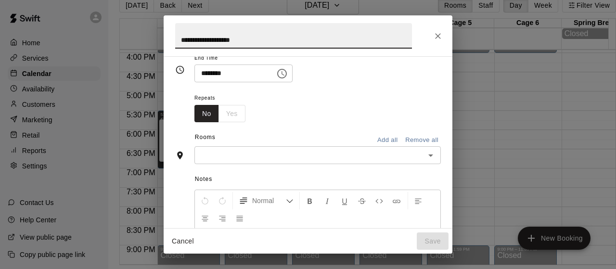
click at [230, 172] on span "Notes" at bounding box center [318, 179] width 246 height 15
click at [234, 164] on div "Notes Normal Add notes..." at bounding box center [308, 238] width 266 height 148
click at [242, 160] on input "text" at bounding box center [309, 155] width 225 height 12
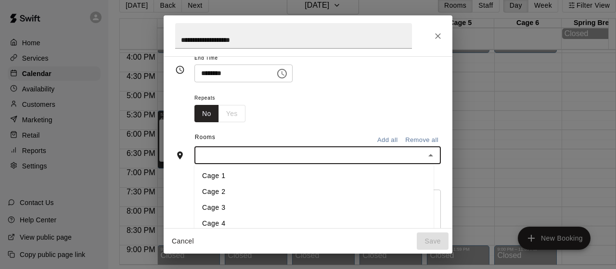
scroll to position [11, 0]
click at [230, 211] on li "Cage 4" at bounding box center [314, 213] width 239 height 16
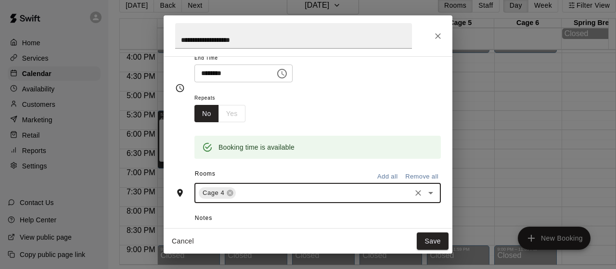
scroll to position [91, 0]
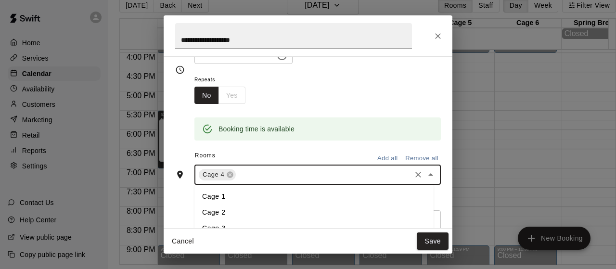
click at [255, 172] on input "text" at bounding box center [323, 175] width 172 height 12
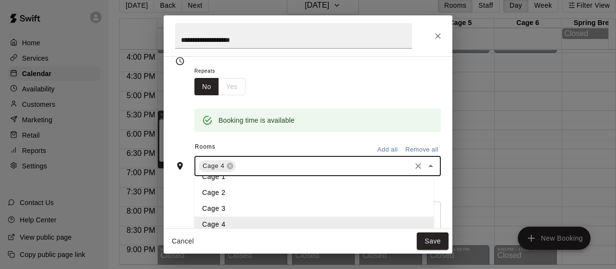
scroll to position [144, 0]
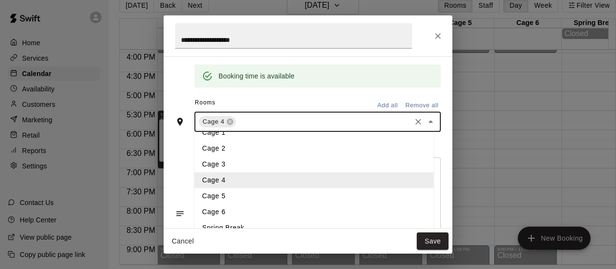
click at [233, 196] on li "Cage 5" at bounding box center [314, 196] width 239 height 16
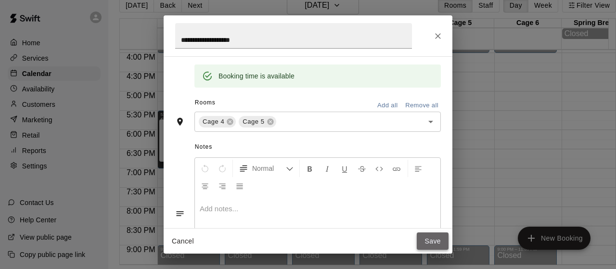
click at [431, 240] on button "Save" at bounding box center [433, 242] width 32 height 18
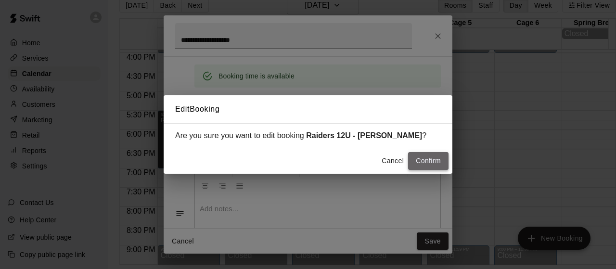
click at [433, 158] on button "Confirm" at bounding box center [428, 161] width 40 height 18
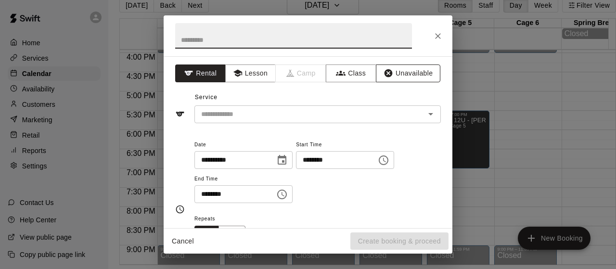
click at [386, 75] on button "Unavailable" at bounding box center [408, 74] width 65 height 18
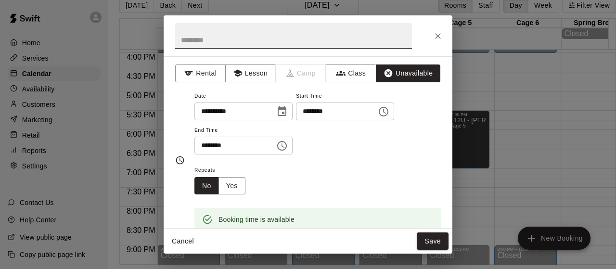
click at [275, 31] on input "text" at bounding box center [293, 36] width 237 height 26
type input "**********"
click at [288, 146] on icon "Choose time, selected time is 6:00 PM" at bounding box center [282, 146] width 12 height 12
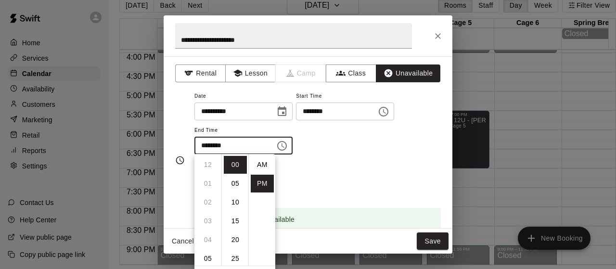
scroll to position [17, 0]
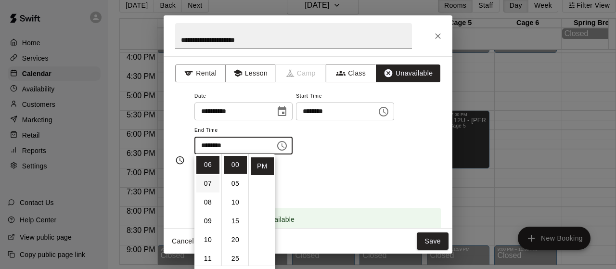
click at [204, 187] on li "07" at bounding box center [207, 184] width 23 height 18
type input "********"
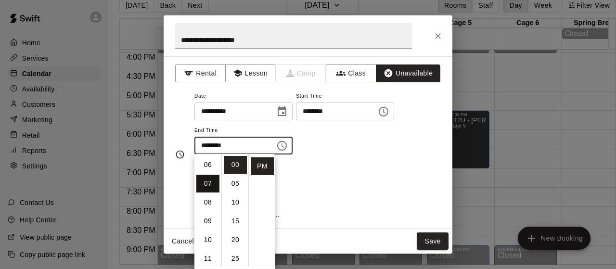
scroll to position [131, 0]
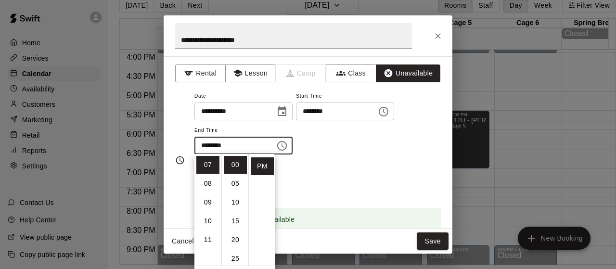
click at [351, 185] on div "Repeats No Yes" at bounding box center [318, 179] width 247 height 30
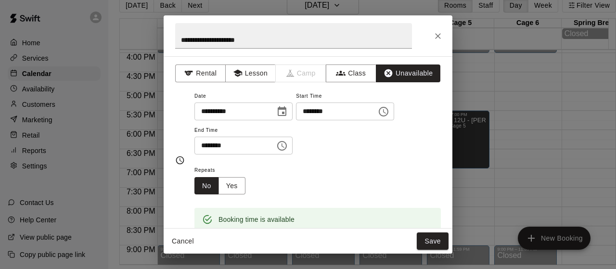
scroll to position [88, 0]
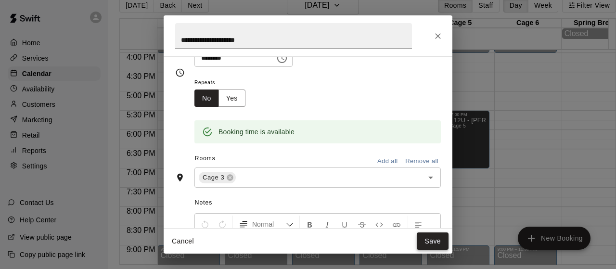
click at [428, 238] on button "Save" at bounding box center [433, 242] width 32 height 18
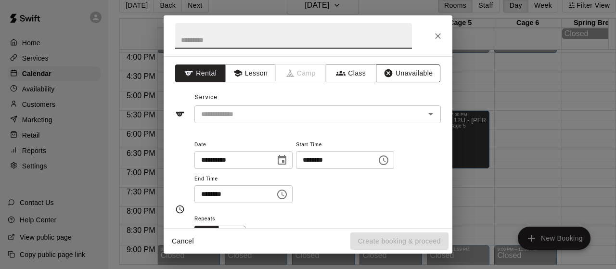
click at [391, 67] on button "Unavailable" at bounding box center [408, 74] width 65 height 18
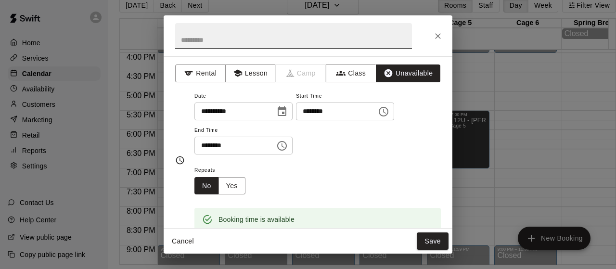
click at [327, 33] on input "text" at bounding box center [293, 36] width 237 height 26
type input "**********"
click at [288, 147] on icon "Choose time, selected time is 7:30 PM" at bounding box center [282, 146] width 12 height 12
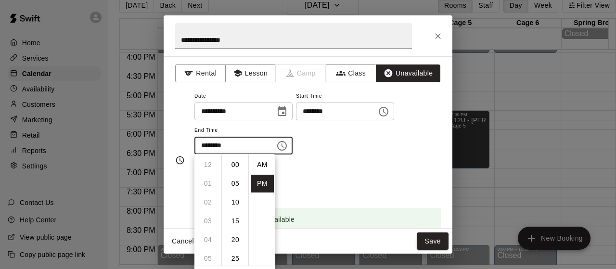
scroll to position [17, 0]
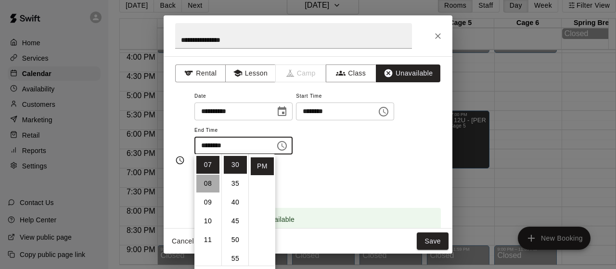
click at [213, 182] on li "08" at bounding box center [207, 184] width 23 height 18
click at [236, 165] on li "00" at bounding box center [235, 165] width 23 height 18
type input "********"
click at [409, 167] on div "Repeats No Yes" at bounding box center [318, 179] width 247 height 30
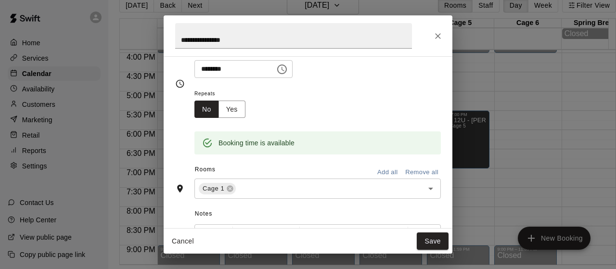
scroll to position [106, 0]
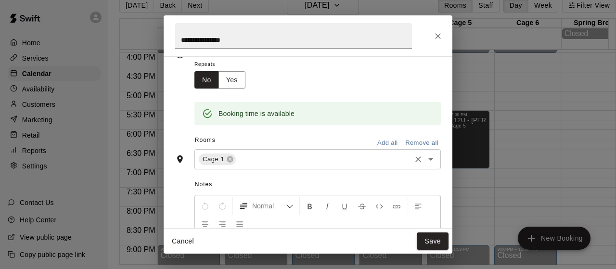
click at [287, 157] on input "text" at bounding box center [323, 160] width 172 height 12
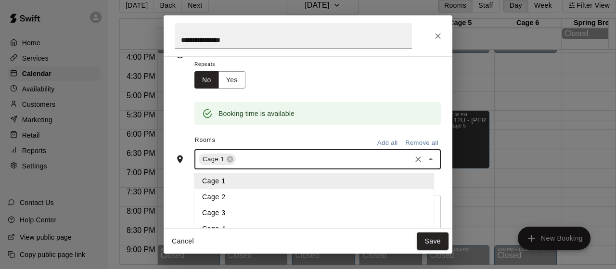
click at [229, 193] on li "Cage 2" at bounding box center [314, 197] width 239 height 16
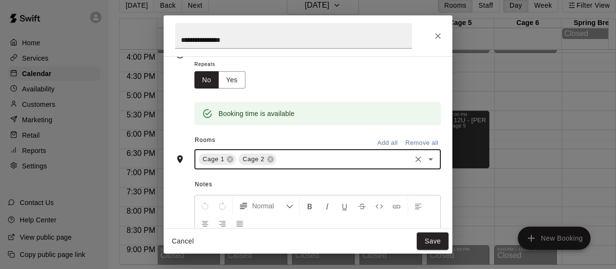
click at [303, 156] on input "text" at bounding box center [344, 160] width 132 height 12
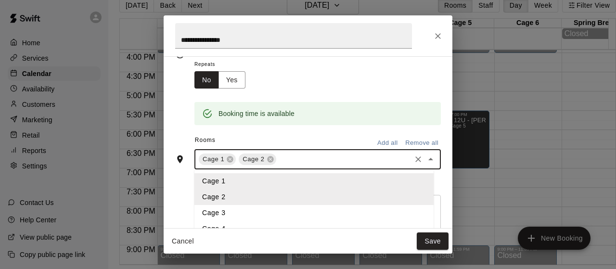
scroll to position [11, 0]
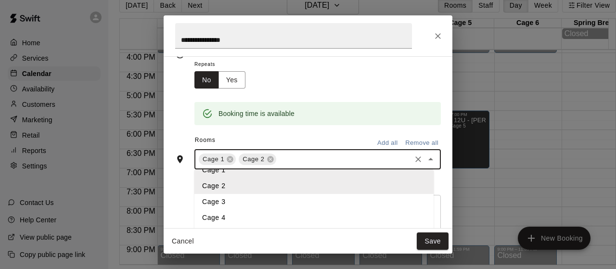
click at [275, 201] on li "Cage 3" at bounding box center [314, 202] width 239 height 16
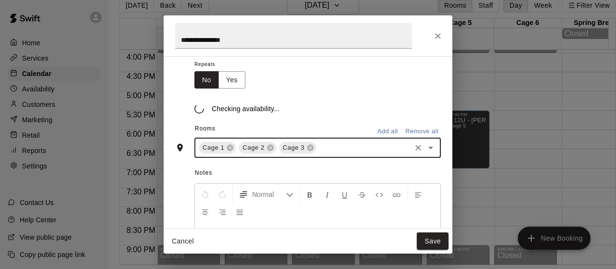
scroll to position [106, 0]
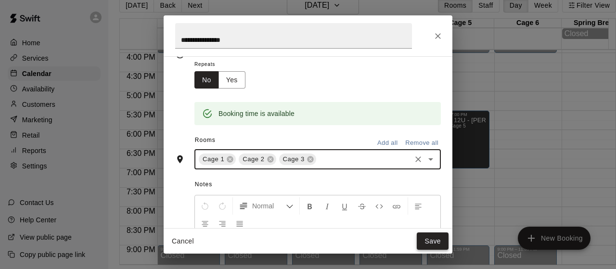
click at [430, 242] on button "Save" at bounding box center [433, 242] width 32 height 18
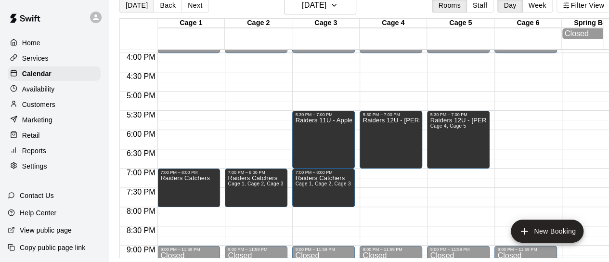
click at [127, 12] on button "[DATE]" at bounding box center [136, 5] width 35 height 14
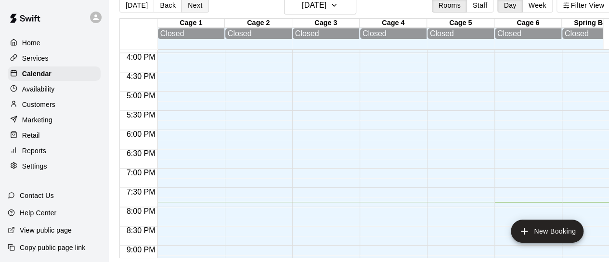
click at [196, 9] on button "Next" at bounding box center [195, 5] width 27 height 14
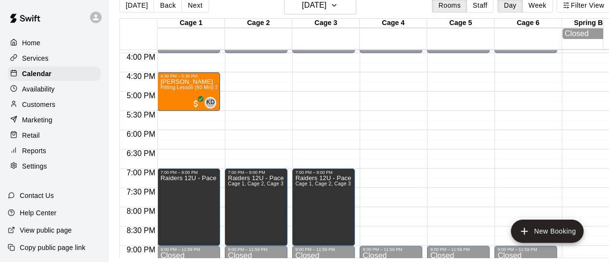
click at [194, 13] on div "[DATE] Back [DATE][DATE] Rooms Staff Day Week Filter View" at bounding box center [364, 7] width 491 height 22
click at [194, 11] on button "Next" at bounding box center [195, 5] width 27 height 14
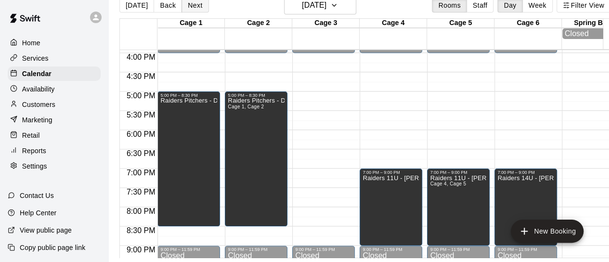
click at [191, 4] on button "Next" at bounding box center [195, 5] width 27 height 14
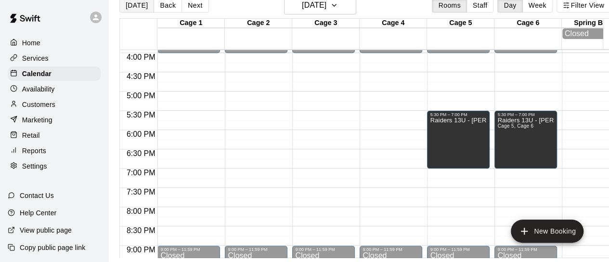
click at [138, 7] on button "[DATE]" at bounding box center [136, 5] width 35 height 14
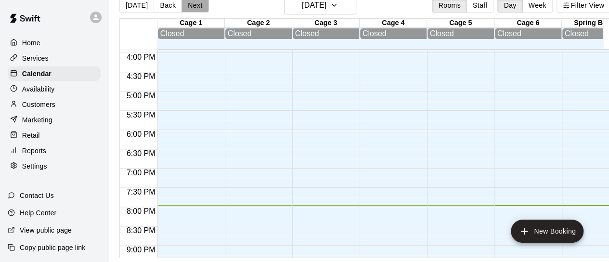
click at [189, 7] on button "Next" at bounding box center [195, 5] width 27 height 14
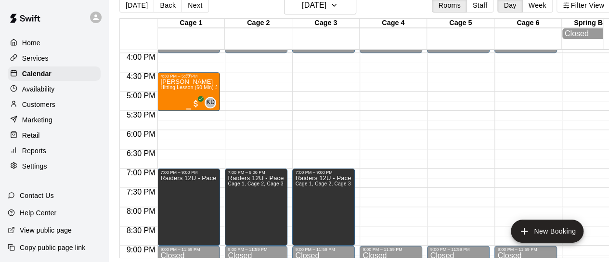
click at [187, 89] on span "Hitting Lesson (60 Min) Softball" at bounding box center [196, 87] width 72 height 5
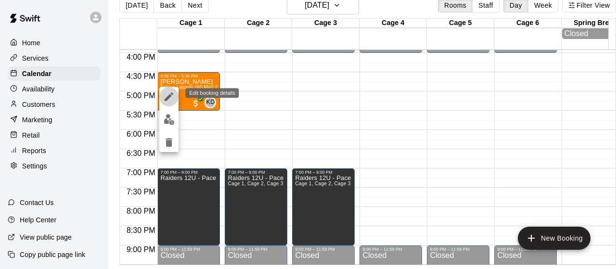
click at [169, 97] on icon "edit" at bounding box center [169, 96] width 9 height 9
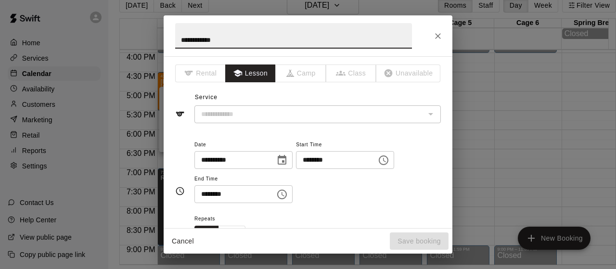
type input "**********"
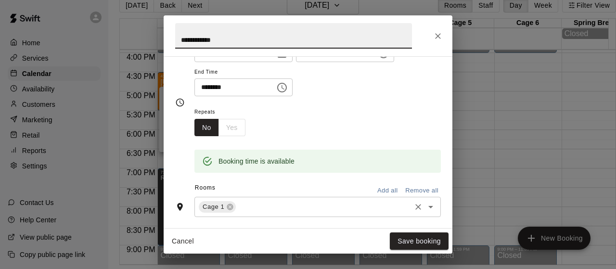
scroll to position [105, 0]
click at [235, 211] on div "Cage 1 ​" at bounding box center [318, 208] width 247 height 20
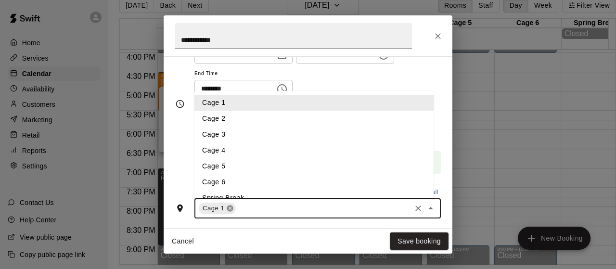
click at [230, 210] on icon at bounding box center [230, 209] width 6 height 6
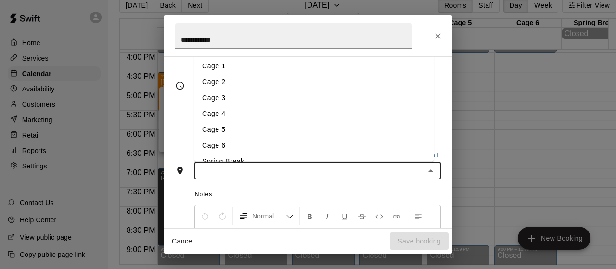
scroll to position [87, 0]
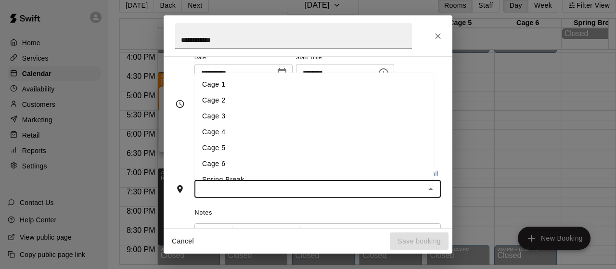
click at [236, 146] on li "Cage 5" at bounding box center [314, 148] width 239 height 16
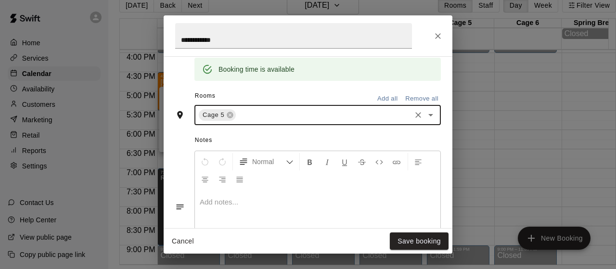
scroll to position [200, 0]
click at [407, 242] on button "Save booking" at bounding box center [419, 242] width 59 height 18
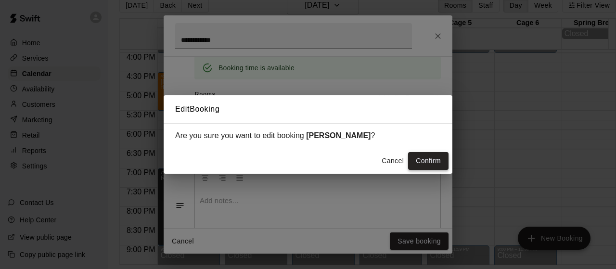
click at [436, 166] on button "Confirm" at bounding box center [428, 161] width 40 height 18
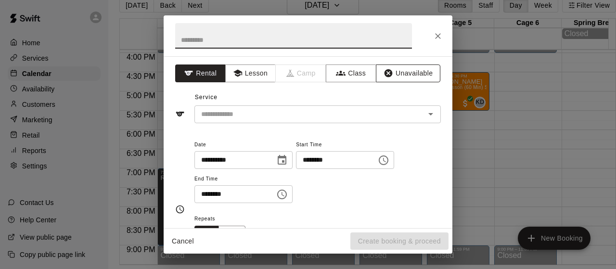
click at [390, 77] on button "Unavailable" at bounding box center [408, 74] width 65 height 18
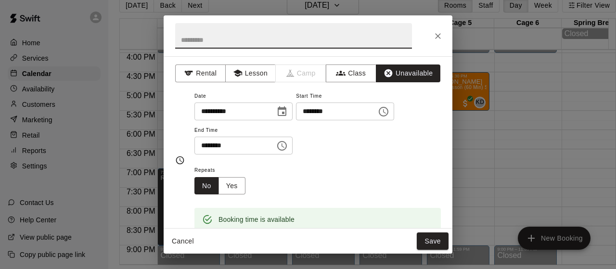
click at [281, 35] on input "text" at bounding box center [293, 36] width 237 height 26
type input "**********"
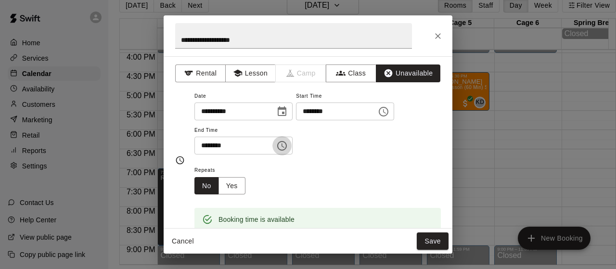
click at [288, 149] on icon "Choose time, selected time is 6:00 PM" at bounding box center [282, 146] width 12 height 12
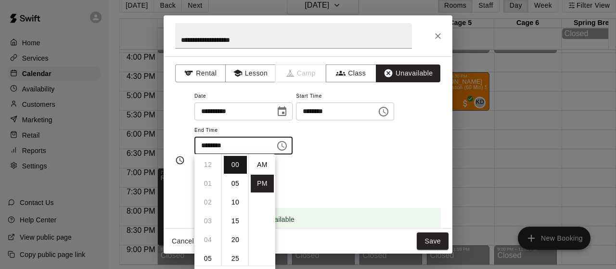
scroll to position [17, 0]
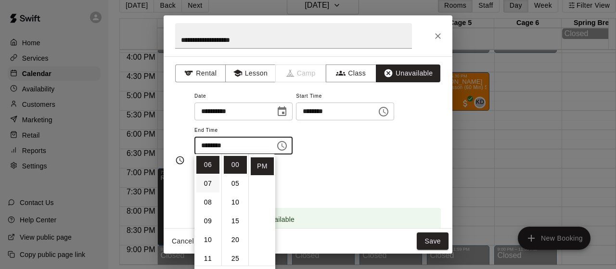
click at [211, 179] on li "07" at bounding box center [207, 184] width 23 height 18
type input "********"
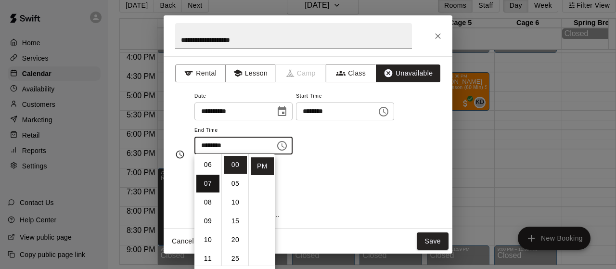
scroll to position [131, 0]
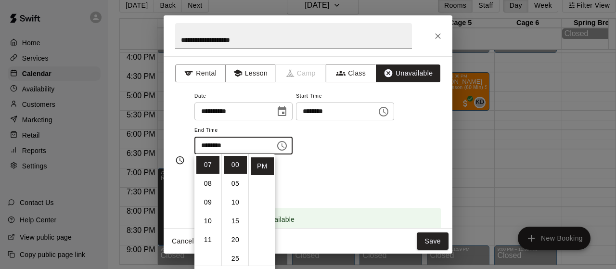
click at [345, 175] on div "Repeats No Yes" at bounding box center [318, 179] width 247 height 30
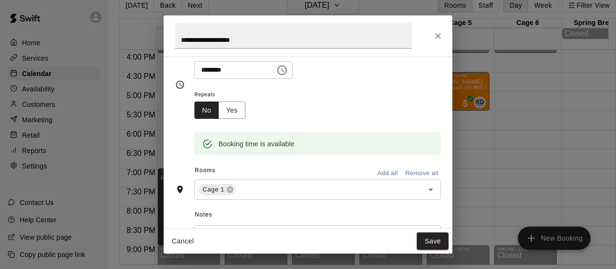
scroll to position [101, 0]
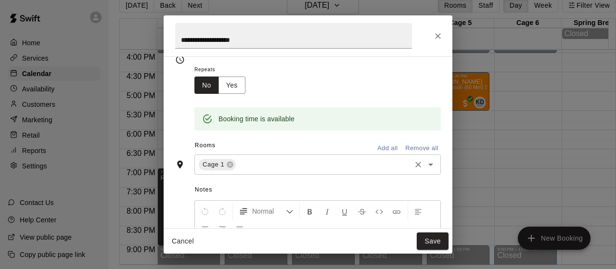
click at [271, 168] on input "text" at bounding box center [323, 165] width 172 height 12
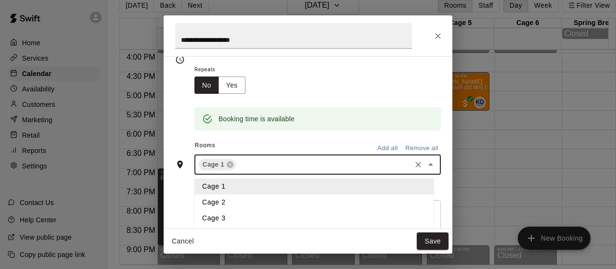
click at [227, 199] on li "Cage 2" at bounding box center [314, 203] width 239 height 16
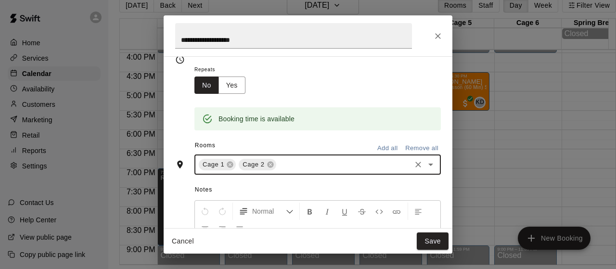
click at [300, 164] on input "text" at bounding box center [344, 165] width 132 height 12
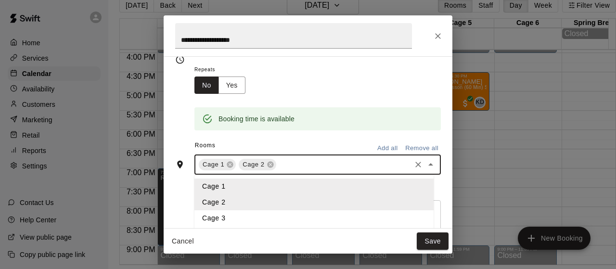
scroll to position [11, 0]
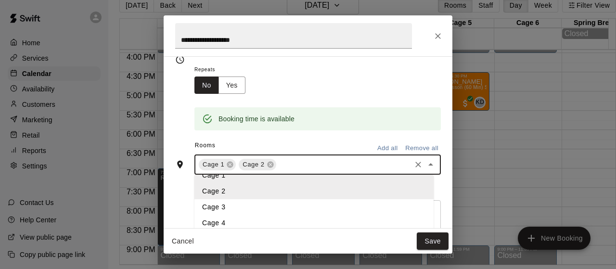
click at [260, 209] on li "Cage 3" at bounding box center [314, 207] width 239 height 16
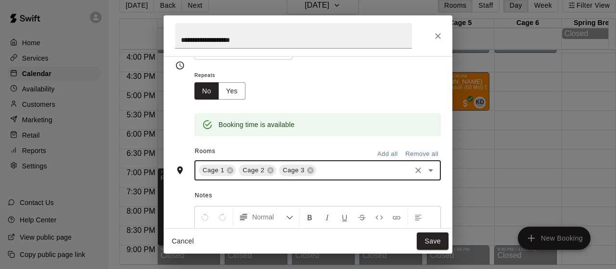
scroll to position [101, 0]
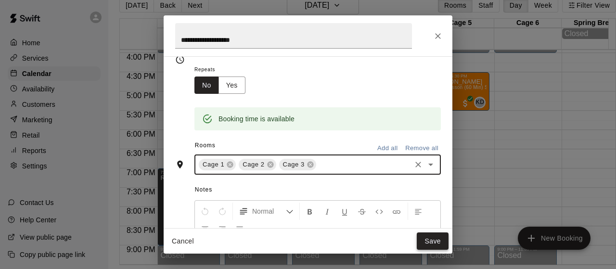
click at [427, 234] on button "Save" at bounding box center [433, 242] width 32 height 18
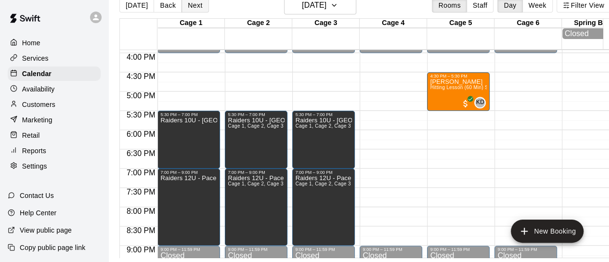
click at [192, 6] on button "Next" at bounding box center [195, 5] width 27 height 14
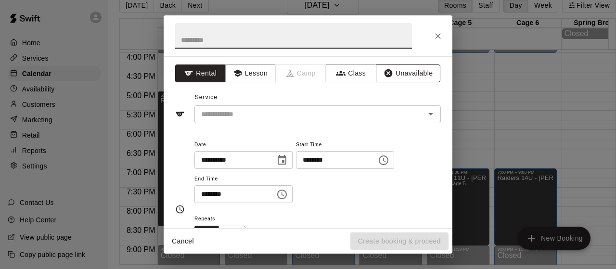
click at [389, 67] on button "Unavailable" at bounding box center [408, 74] width 65 height 18
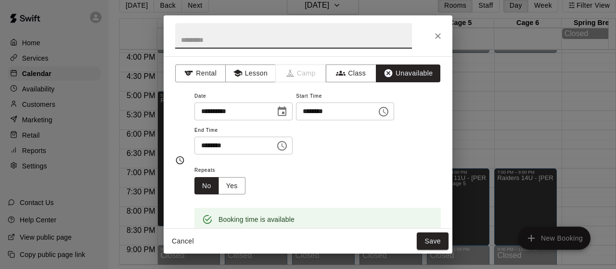
click at [315, 46] on input "text" at bounding box center [293, 36] width 237 height 26
type input "**********"
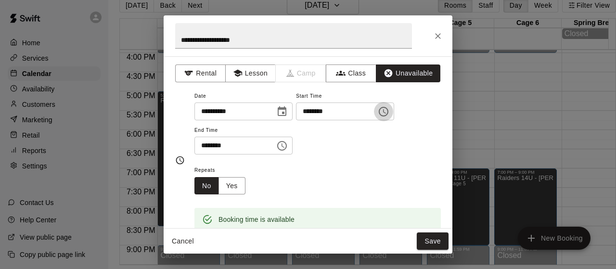
click at [390, 114] on icon "Choose time, selected time is 5:15 PM" at bounding box center [384, 112] width 12 height 12
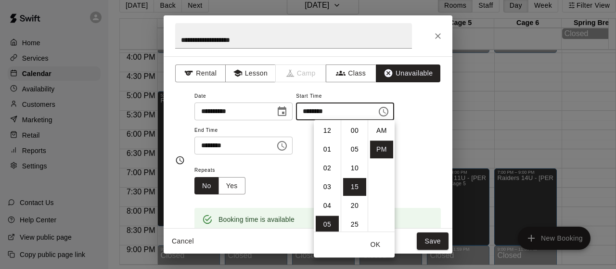
scroll to position [17, 0]
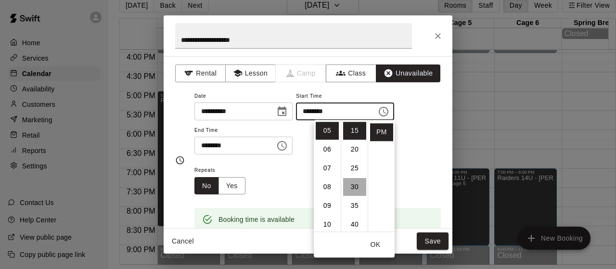
click at [353, 183] on li "30" at bounding box center [354, 187] width 23 height 18
type input "********"
click at [292, 153] on button "Choose time, selected time is 5:45 PM" at bounding box center [282, 145] width 19 height 19
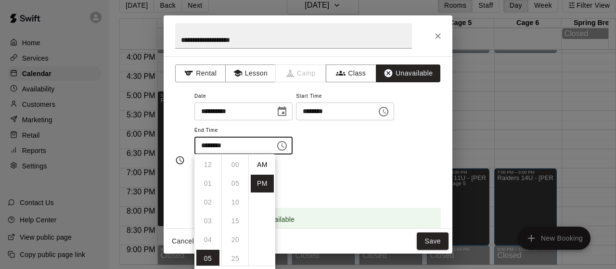
scroll to position [17, 0]
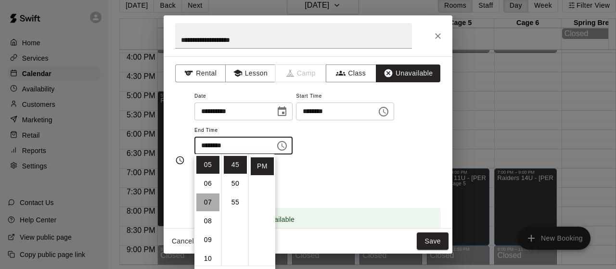
click at [211, 199] on li "07" at bounding box center [207, 203] width 23 height 18
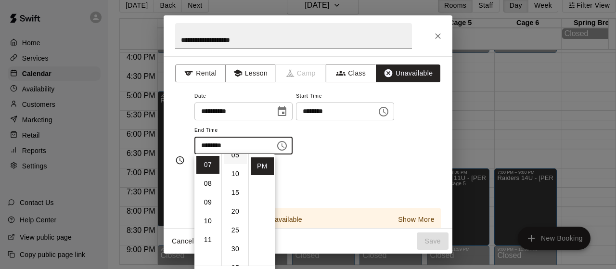
scroll to position [0, 0]
click at [235, 160] on li "00" at bounding box center [235, 165] width 23 height 18
type input "********"
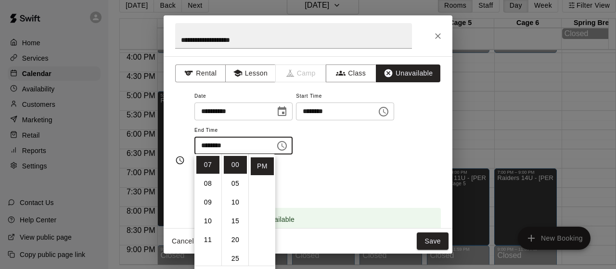
click at [397, 141] on div "**********" at bounding box center [318, 122] width 247 height 65
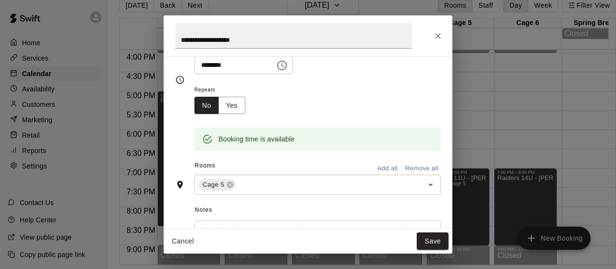
scroll to position [81, 0]
click at [275, 177] on div "Cage 5 ​" at bounding box center [318, 184] width 247 height 20
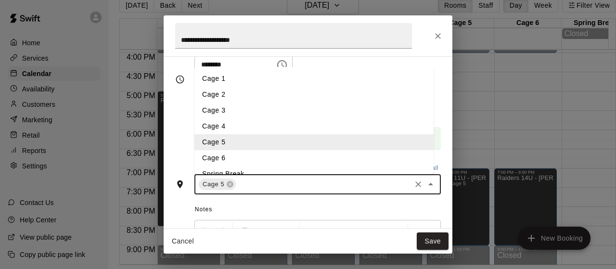
click at [220, 120] on li "Cage 4" at bounding box center [314, 126] width 239 height 16
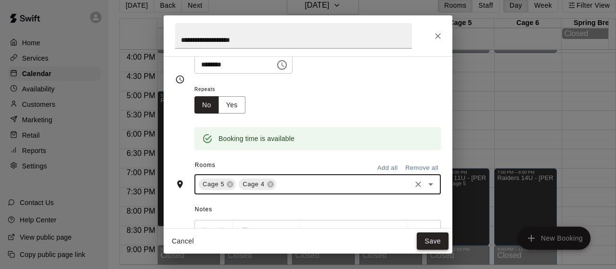
click at [440, 241] on button "Save" at bounding box center [433, 242] width 32 height 18
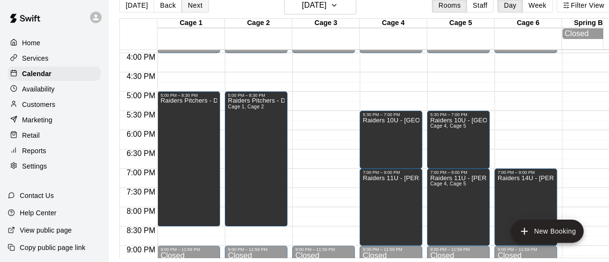
click at [190, 3] on button "Next" at bounding box center [195, 5] width 27 height 14
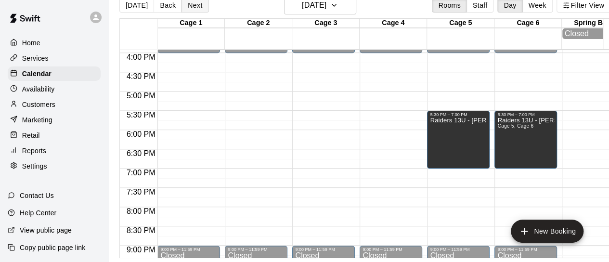
click at [190, 3] on button "Next" at bounding box center [195, 5] width 27 height 14
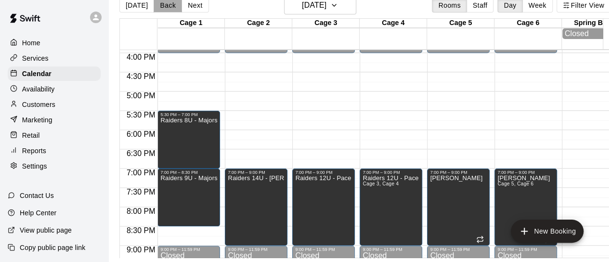
click at [168, 6] on button "Back" at bounding box center [168, 5] width 28 height 14
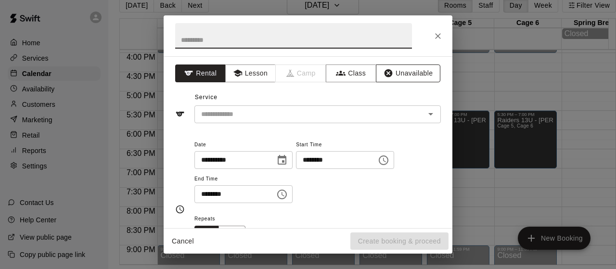
click at [385, 74] on icon "button" at bounding box center [389, 73] width 8 height 8
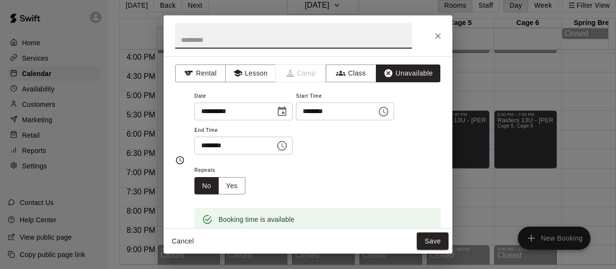
click at [258, 44] on input "text" at bounding box center [293, 36] width 237 height 26
type input "**********"
click at [288, 148] on icon "Choose time, selected time is 5:30 PM" at bounding box center [282, 146] width 12 height 12
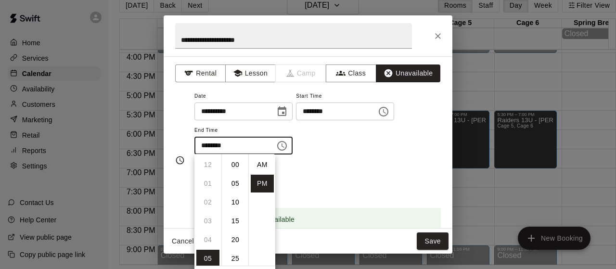
scroll to position [17, 0]
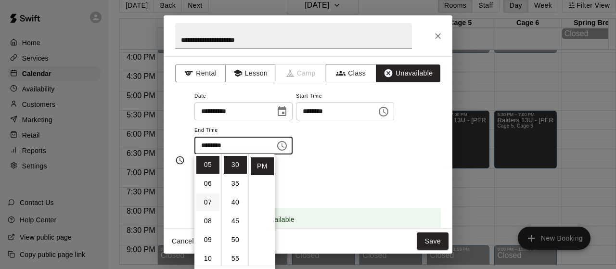
click at [209, 202] on li "07" at bounding box center [207, 203] width 23 height 18
click at [236, 164] on li "00" at bounding box center [235, 165] width 23 height 18
type input "********"
click at [381, 161] on div "**********" at bounding box center [318, 127] width 247 height 75
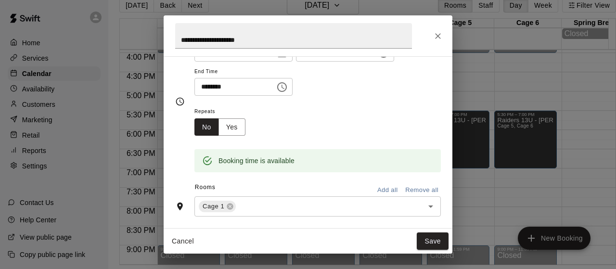
scroll to position [61, 0]
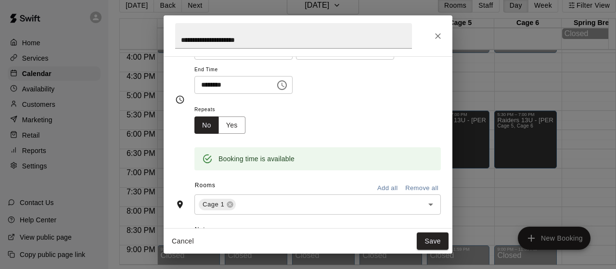
click at [297, 190] on div "Rooms Add all Remove all" at bounding box center [308, 186] width 266 height 16
click at [281, 205] on input "text" at bounding box center [323, 205] width 172 height 12
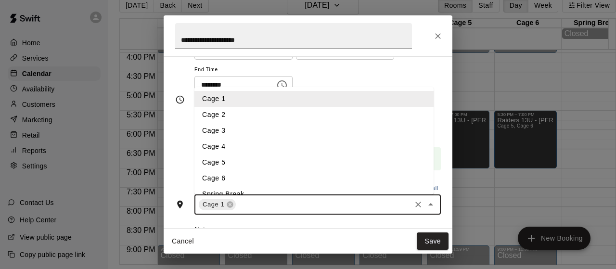
click at [233, 114] on li "Cage 2" at bounding box center [314, 115] width 239 height 16
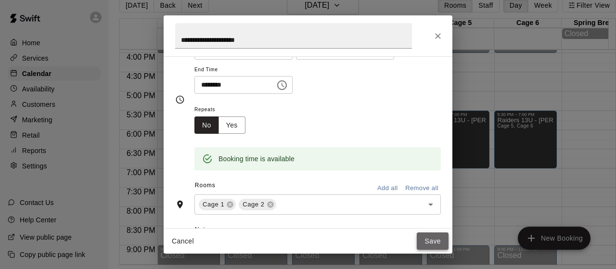
click at [437, 240] on button "Save" at bounding box center [433, 242] width 32 height 18
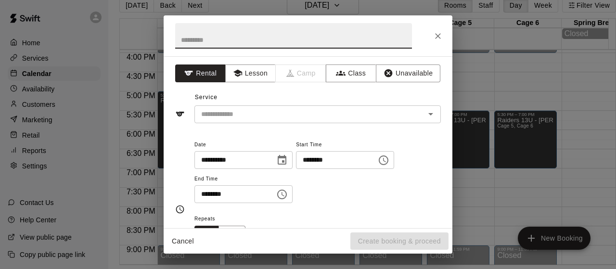
click at [462, 87] on div "**********" at bounding box center [308, 134] width 616 height 269
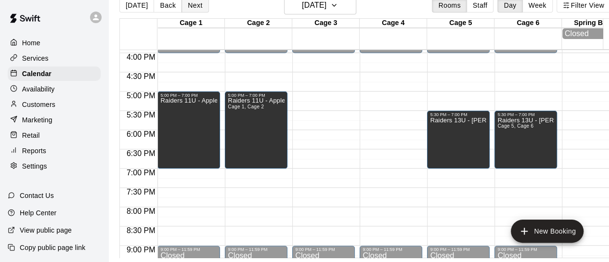
click at [191, 9] on button "Next" at bounding box center [195, 5] width 27 height 14
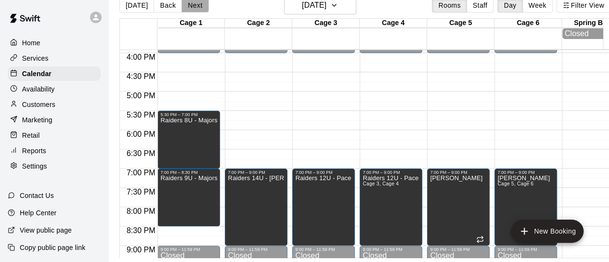
click at [192, 9] on button "Next" at bounding box center [195, 5] width 27 height 14
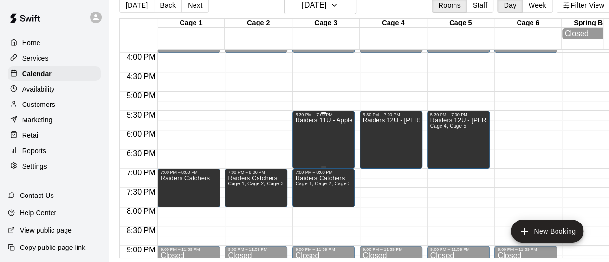
click at [328, 149] on div "Raiders 11U - Appleton" at bounding box center [323, 248] width 57 height 262
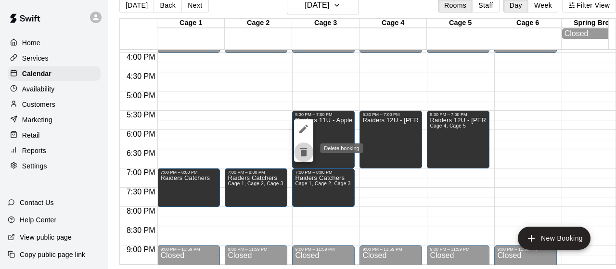
click at [302, 152] on icon "delete" at bounding box center [304, 152] width 7 height 9
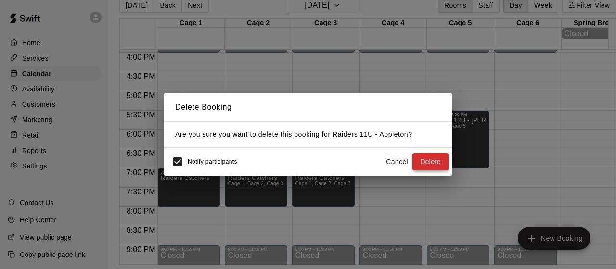
click at [435, 161] on button "Delete" at bounding box center [431, 162] width 36 height 18
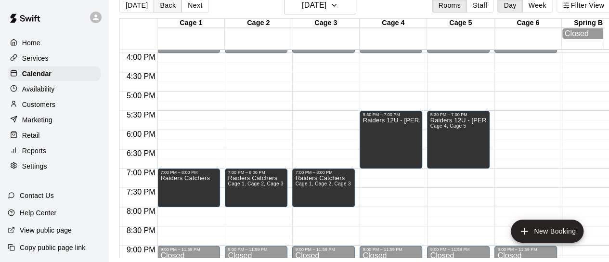
click at [169, 7] on button "Back" at bounding box center [168, 5] width 28 height 14
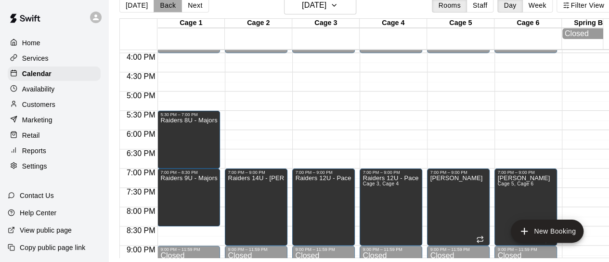
click at [169, 7] on button "Back" at bounding box center [168, 5] width 28 height 14
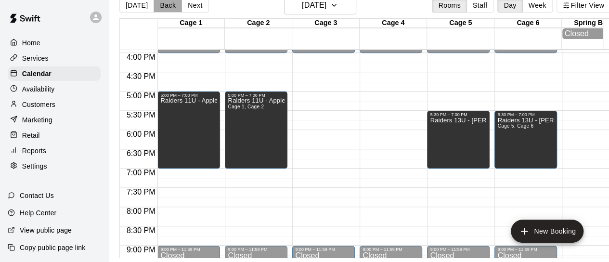
click at [169, 7] on button "Back" at bounding box center [168, 5] width 28 height 14
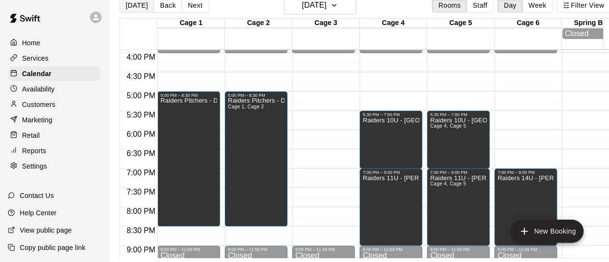
click at [148, 2] on button "[DATE]" at bounding box center [136, 5] width 35 height 14
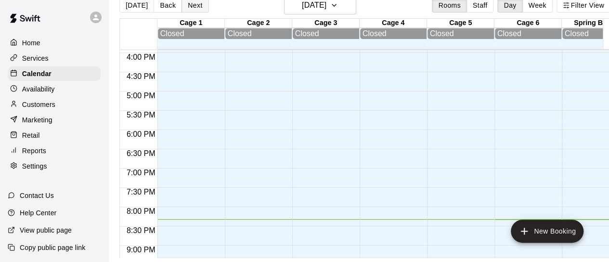
click at [192, 5] on button "Next" at bounding box center [195, 5] width 27 height 14
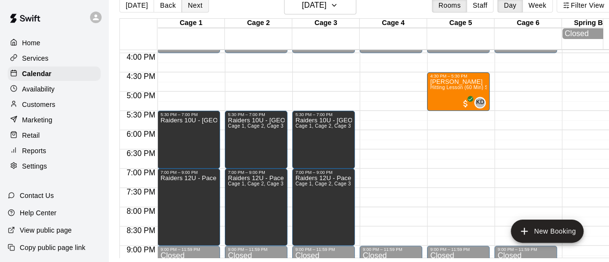
click at [192, 6] on button "Next" at bounding box center [195, 5] width 27 height 14
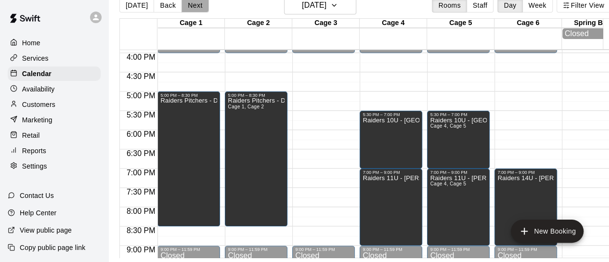
click at [192, 6] on button "Next" at bounding box center [195, 5] width 27 height 14
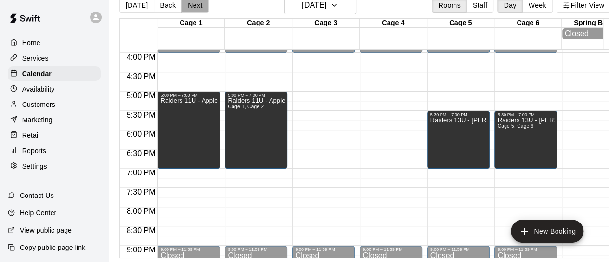
click at [192, 6] on button "Next" at bounding box center [195, 5] width 27 height 14
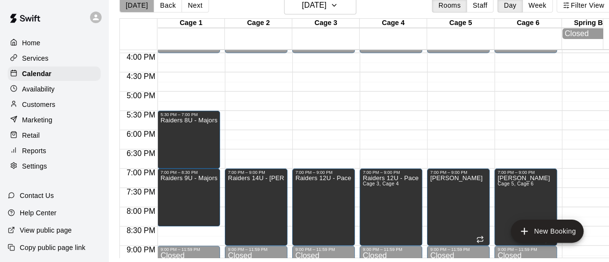
click at [138, 8] on button "[DATE]" at bounding box center [136, 5] width 35 height 14
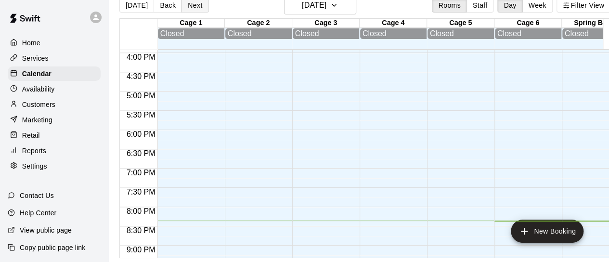
click at [191, 8] on button "Next" at bounding box center [195, 5] width 27 height 14
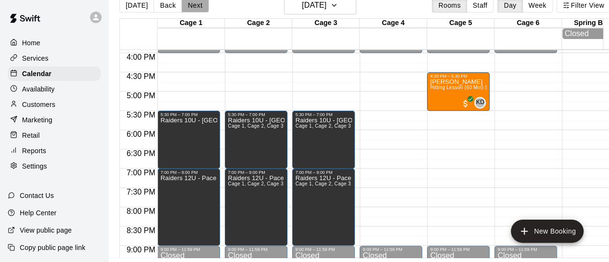
click at [191, 8] on button "Next" at bounding box center [195, 5] width 27 height 14
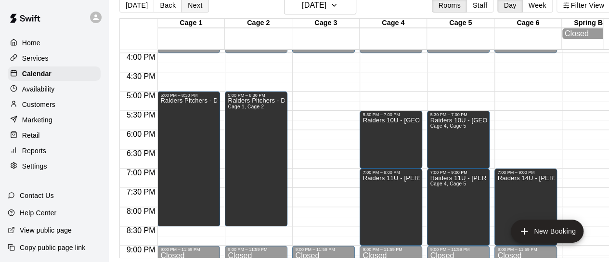
click at [191, 8] on button "Next" at bounding box center [195, 5] width 27 height 14
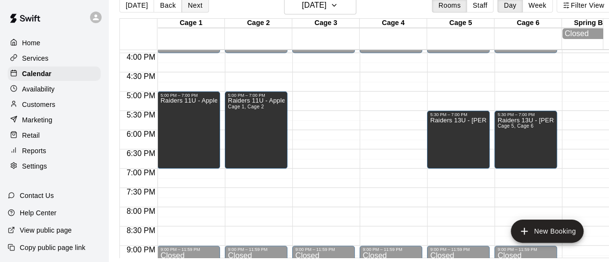
click at [191, 8] on button "Next" at bounding box center [195, 5] width 27 height 14
